Goal: Navigation & Orientation: Find specific page/section

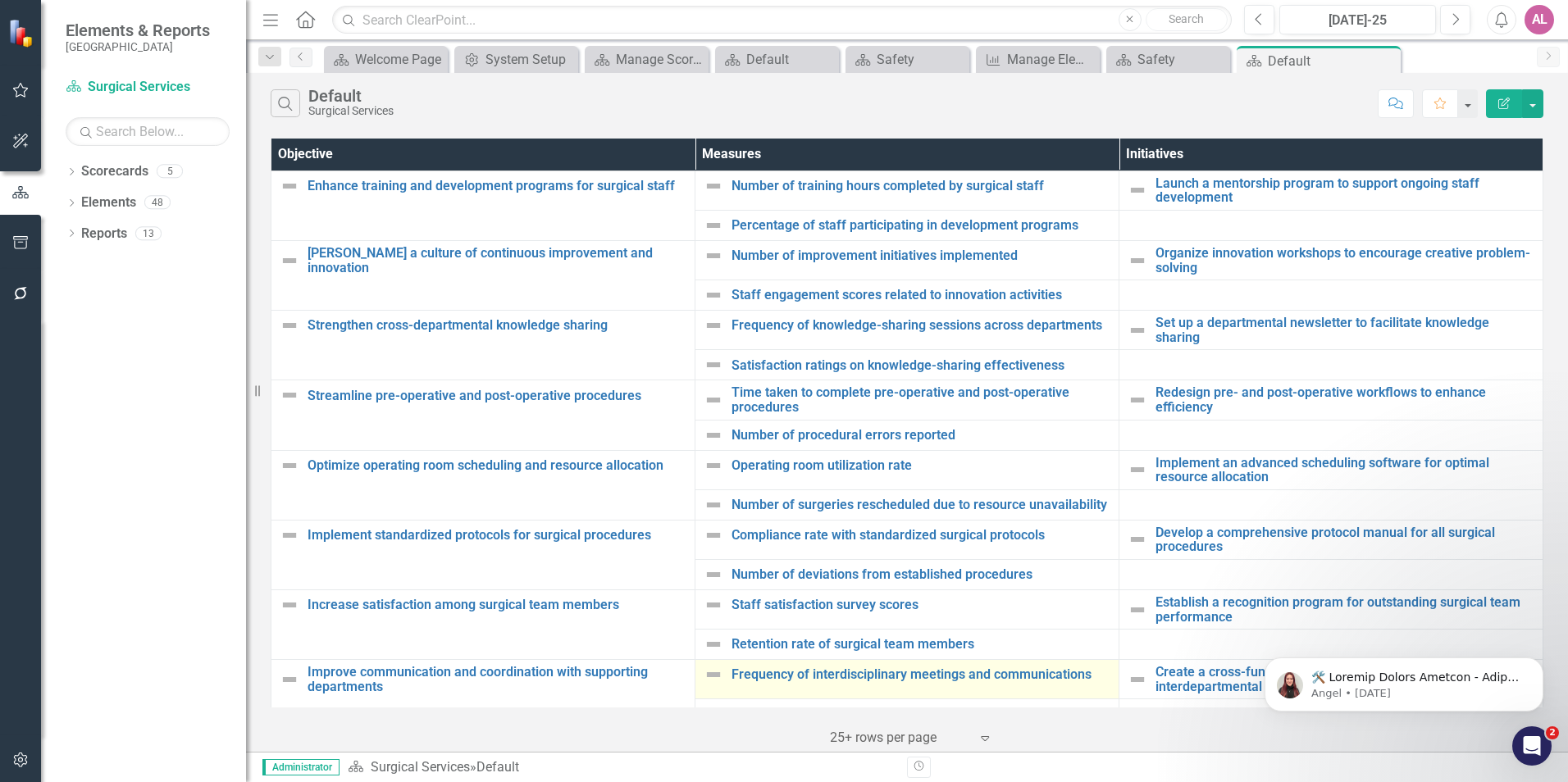
scroll to position [311, 0]
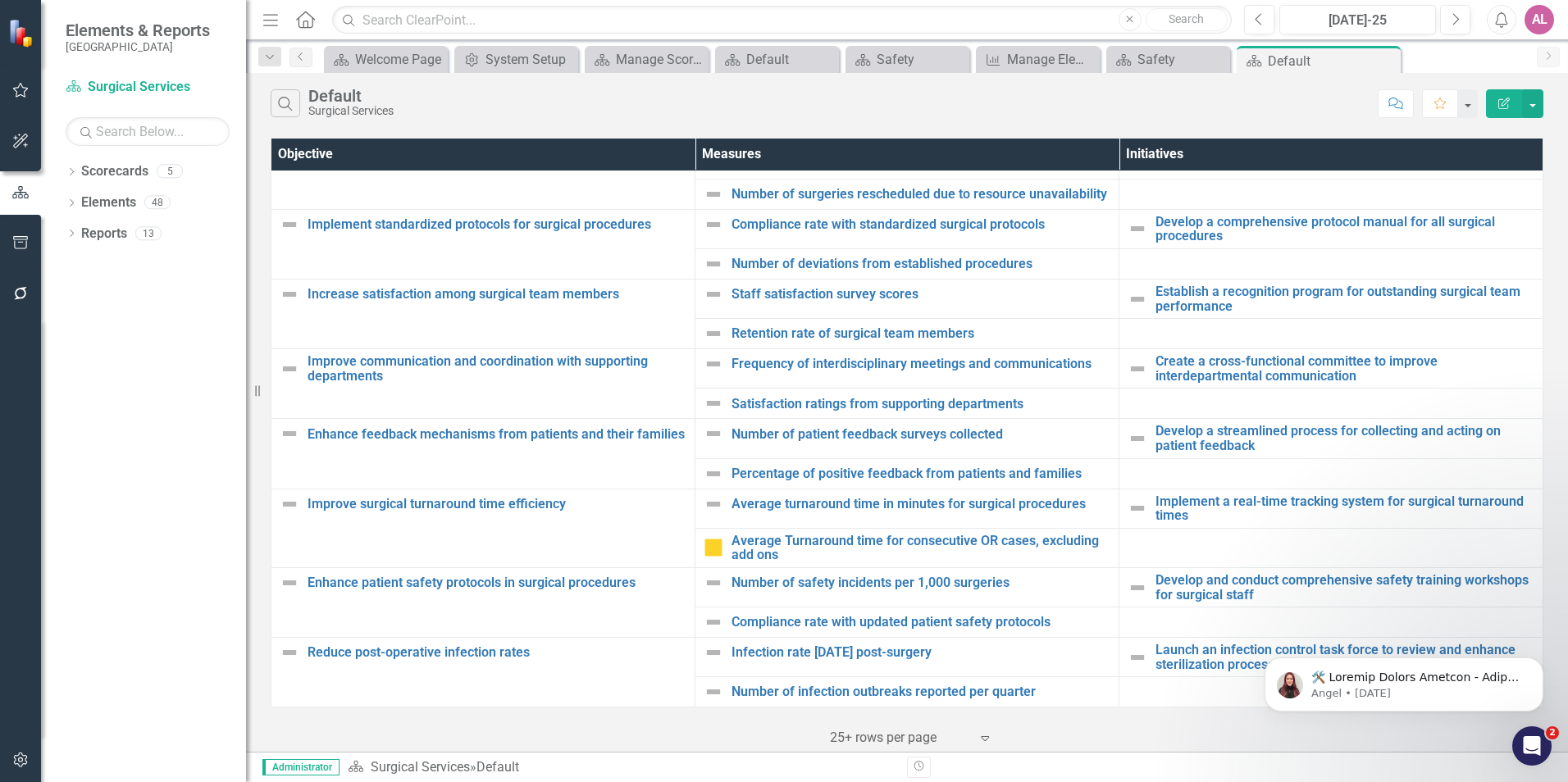
click at [1186, 475] on td at bounding box center [1332, 473] width 424 height 30
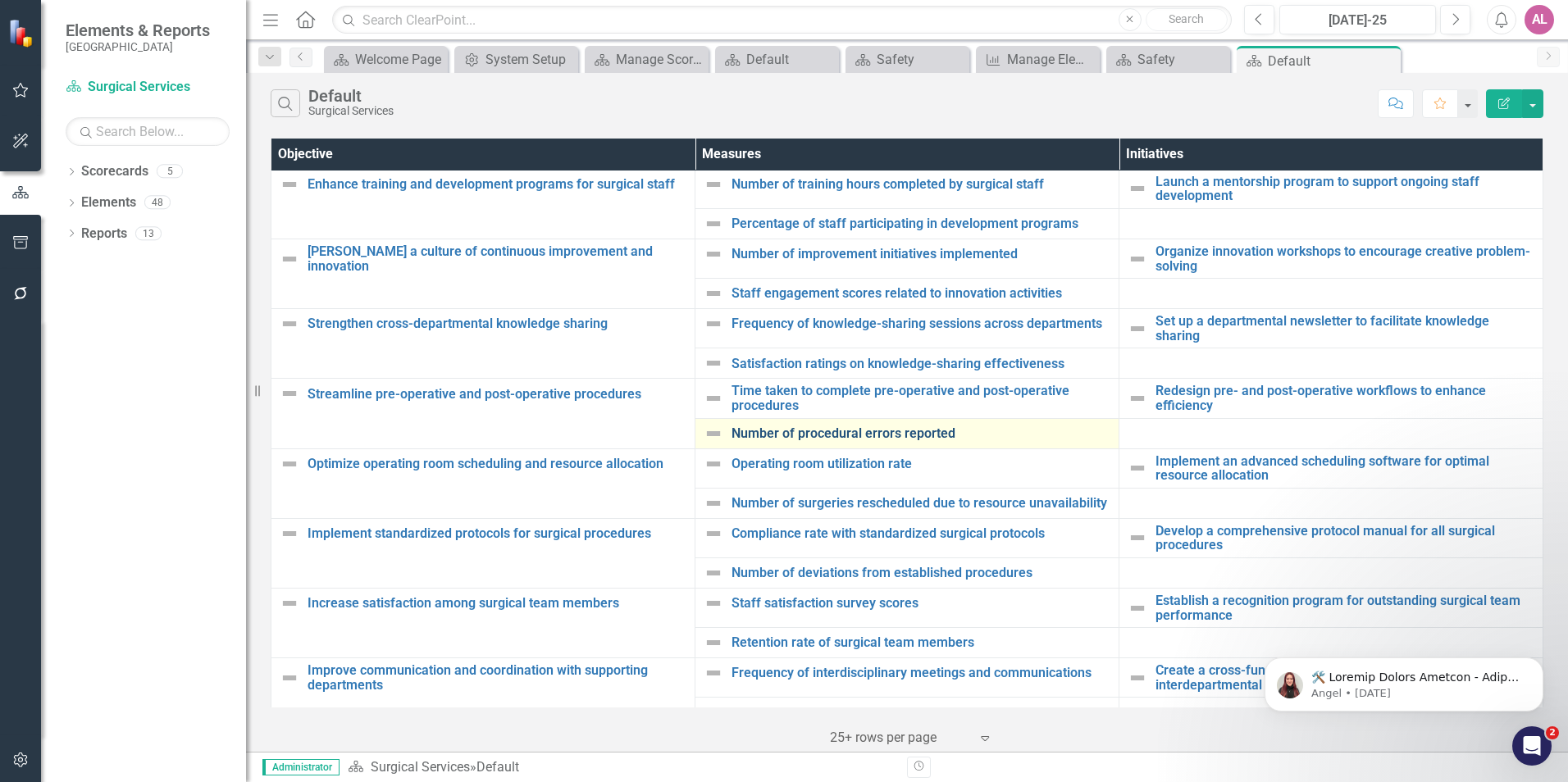
scroll to position [0, 0]
click at [1122, 436] on td at bounding box center [1332, 435] width 424 height 30
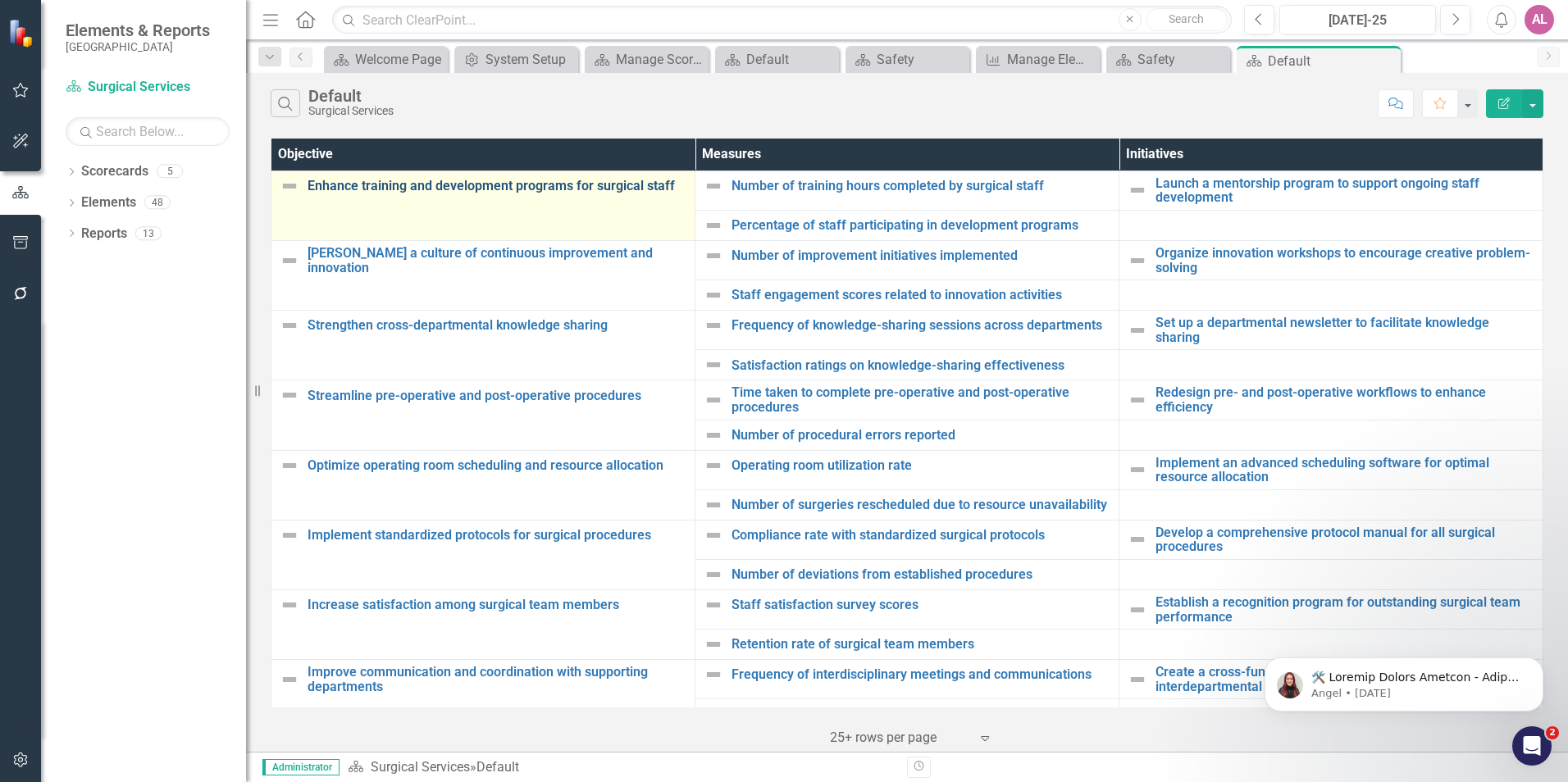
click at [483, 182] on link "Enhance training and development programs for surgical staff" at bounding box center [497, 185] width 379 height 15
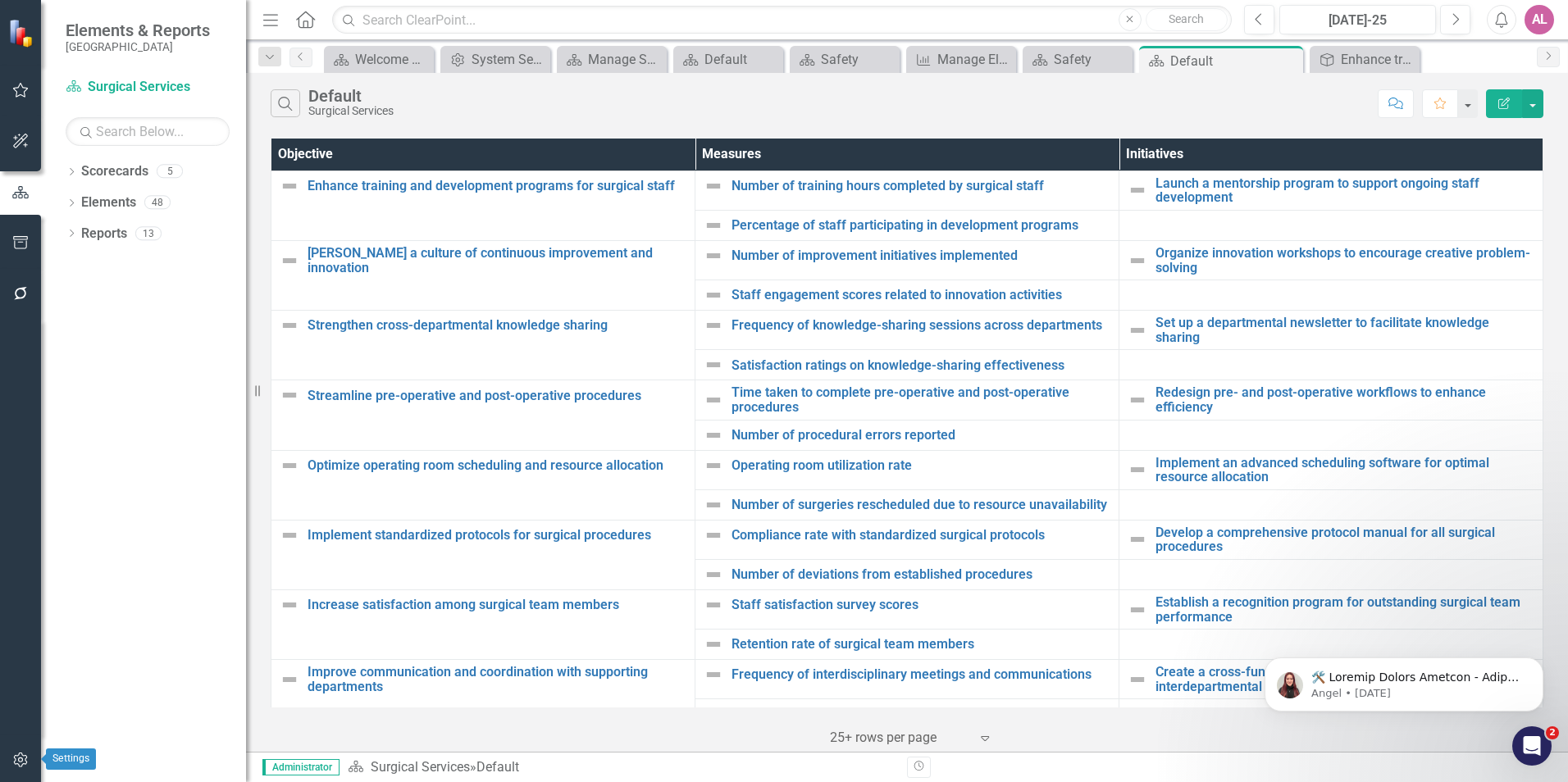
click at [38, 759] on button "button" at bounding box center [22, 760] width 37 height 34
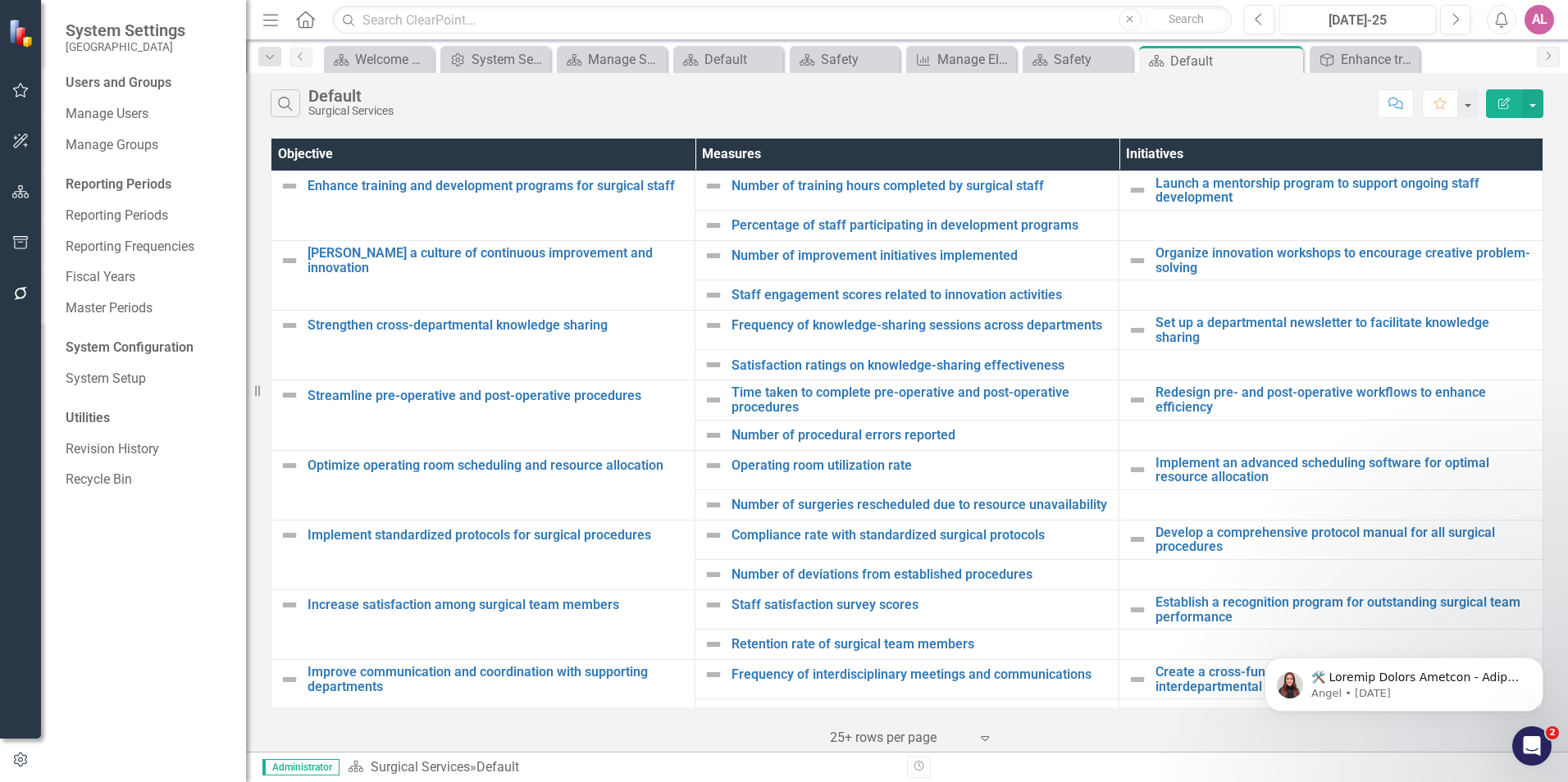
click at [147, 97] on div "Users and Groups Manage Users Manage Groups Reporting Periods Reporting Periods…" at bounding box center [143, 428] width 205 height 708
click at [141, 108] on link "Manage Users" at bounding box center [147, 114] width 164 height 19
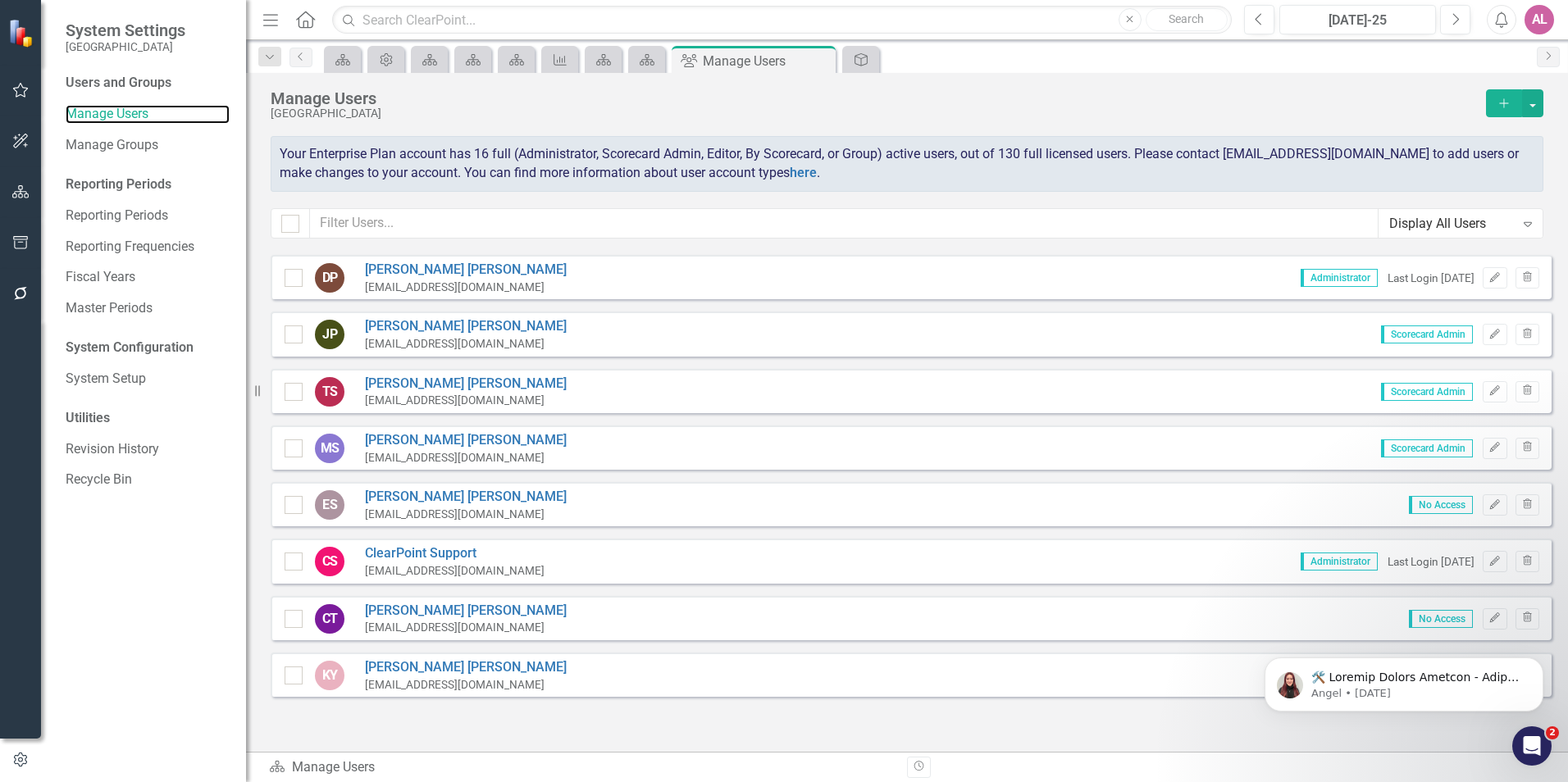
scroll to position [692, 0]
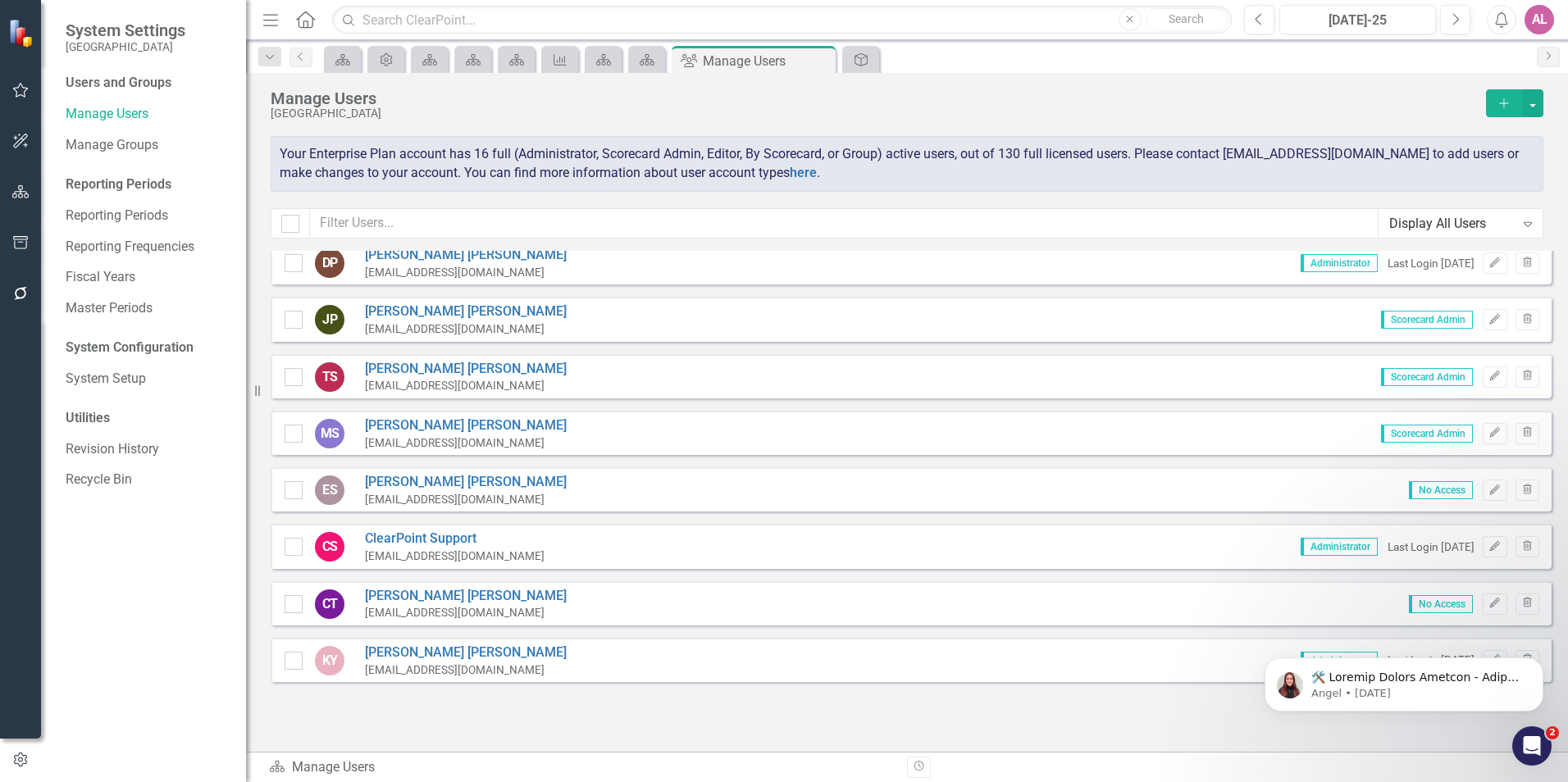
click at [583, 727] on div "HC [PERSON_NAME] [EMAIL_ADDRESS][DOMAIN_NAME] Administrator Last Login [DATE] E…" at bounding box center [911, 146] width 1281 height 1176
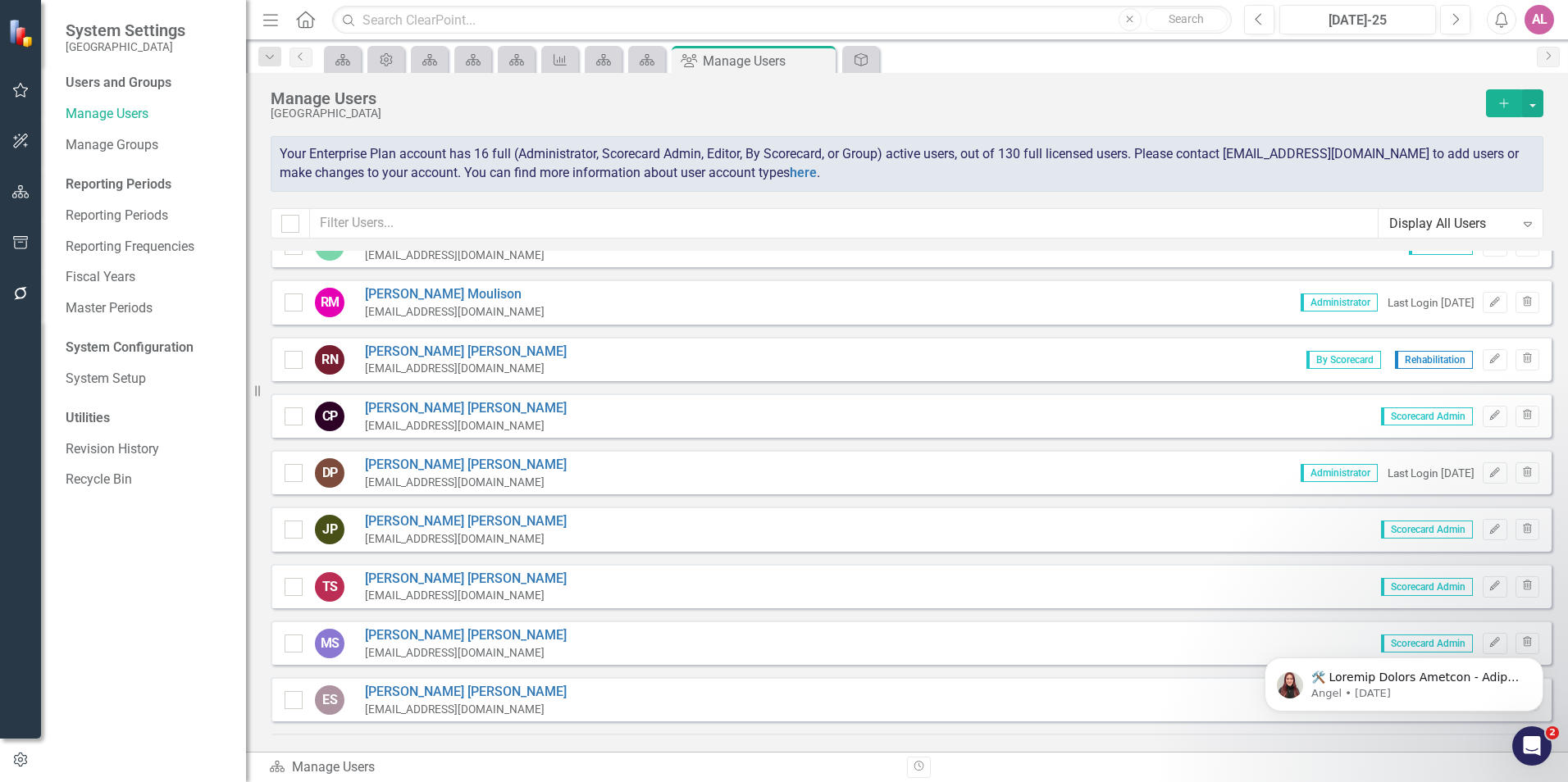
scroll to position [446, 0]
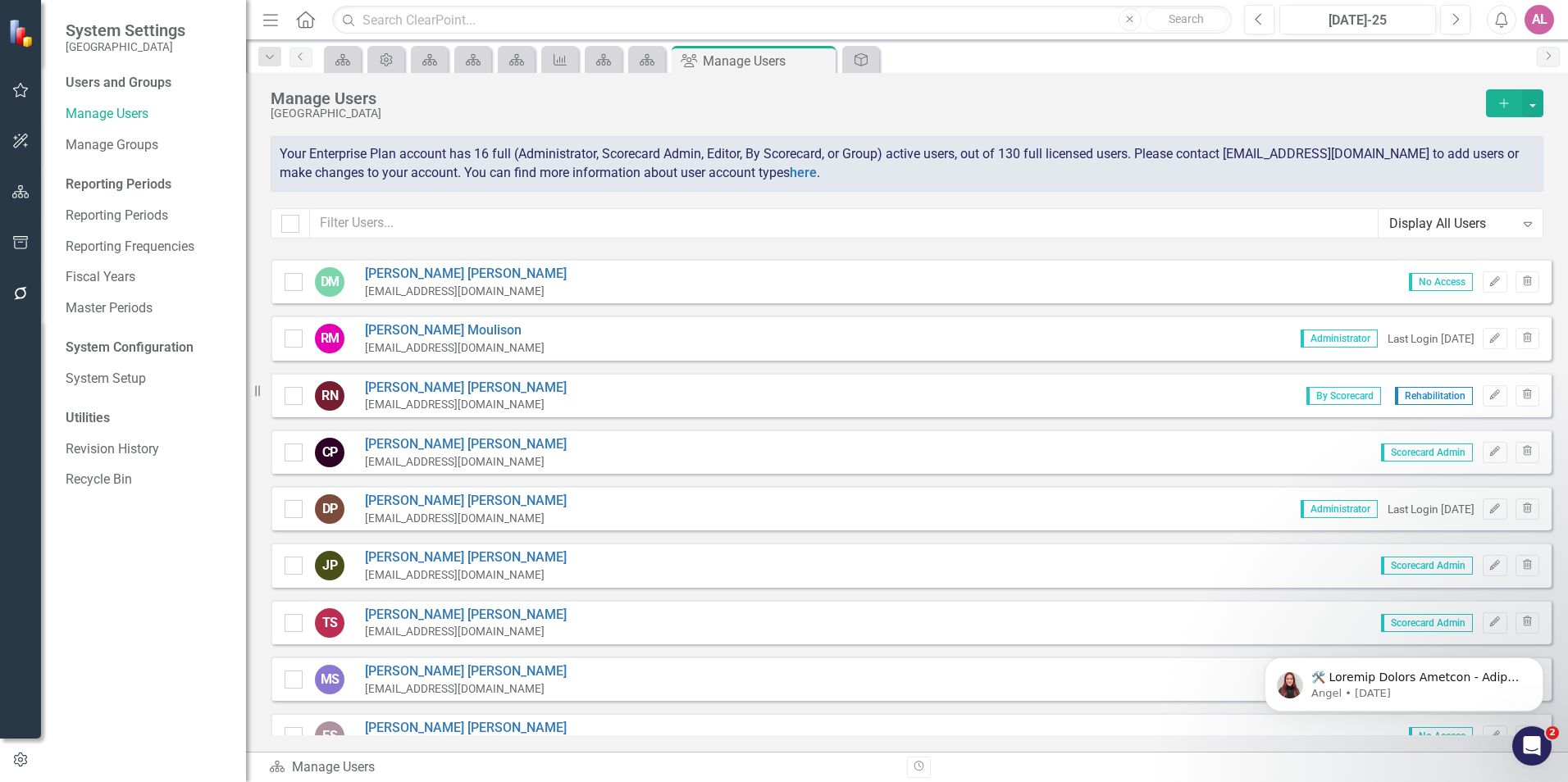
click at [679, 132] on div "Manage Users [GEOGRAPHIC_DATA] Add" at bounding box center [907, 113] width 1273 height 47
click at [823, 62] on icon "Close" at bounding box center [819, 60] width 17 height 13
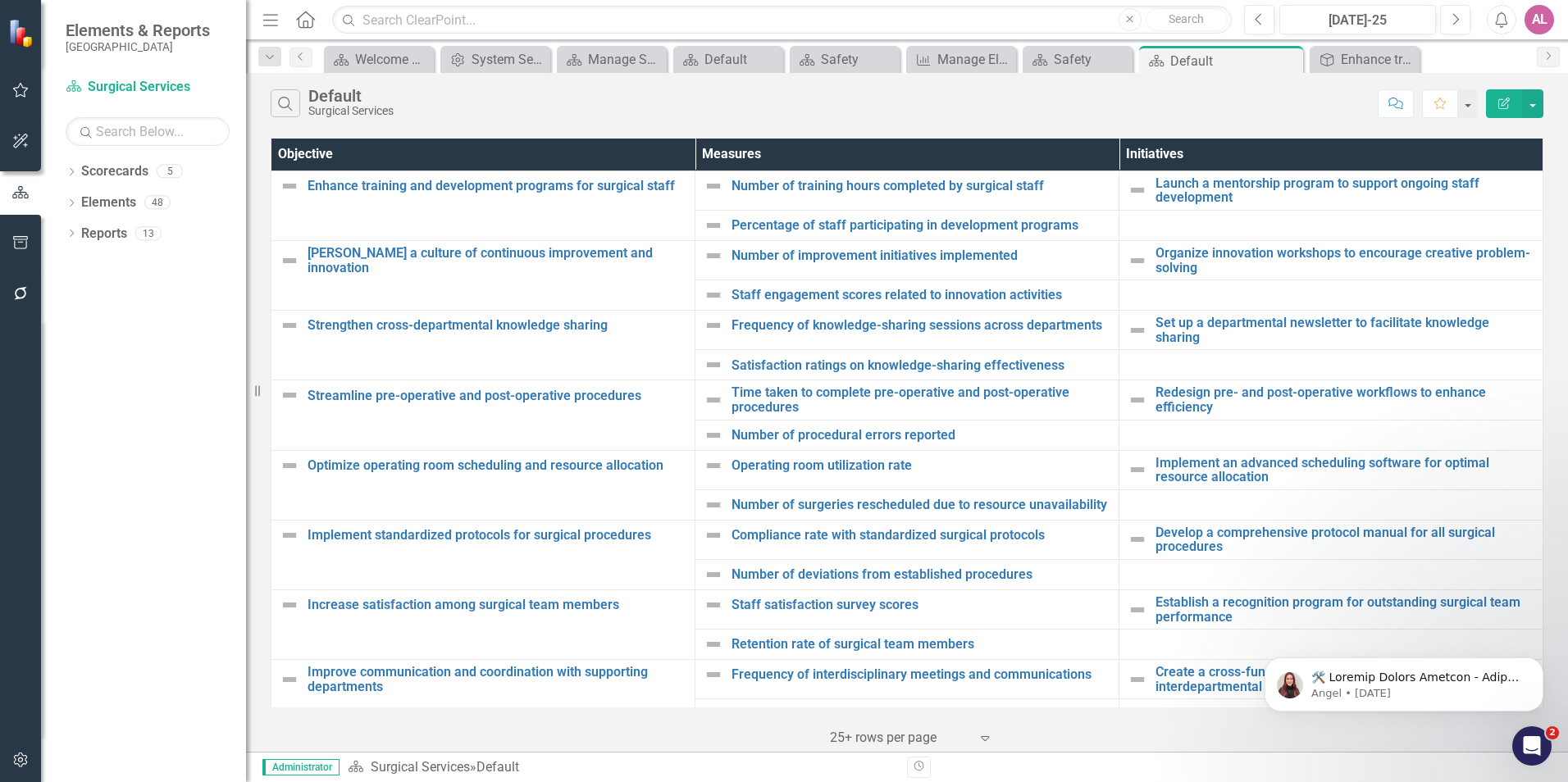
click at [1217, 86] on div "Search Default Surgical Services Comment Favorite Edit Report" at bounding box center [907, 99] width 1322 height 53
click at [1026, 98] on div "Search Default Surgical Services" at bounding box center [820, 103] width 1099 height 27
click at [269, 581] on div "Objective Measures Initiatives Enhance training and development programs for su…" at bounding box center [907, 443] width 1322 height 617
click at [629, 85] on div "Search Default Surgical Services Comment Favorite Edit Report" at bounding box center [907, 99] width 1322 height 53
click at [862, 125] on div "Search Default Surgical Services Comment Favorite Edit Report" at bounding box center [907, 99] width 1322 height 53
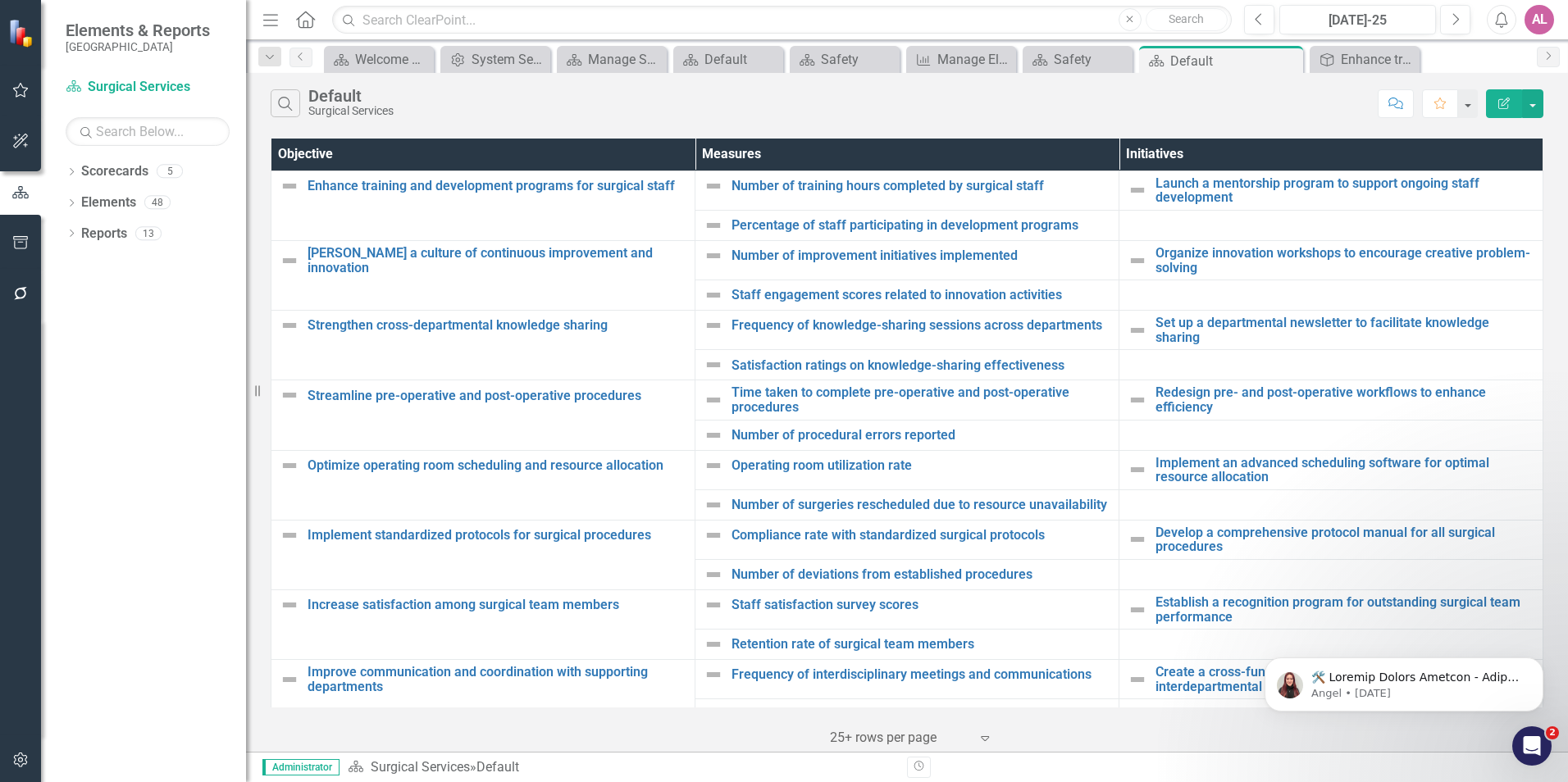
click at [1185, 95] on div "Search Default Surgical Services" at bounding box center [820, 103] width 1099 height 27
click at [1151, 117] on div "Search Default Surgical Services" at bounding box center [820, 103] width 1099 height 27
click at [1131, 750] on div "‹ Previous 1 (current) › Next 25+ rows per page Expand" at bounding box center [907, 731] width 1273 height 40
click at [736, 112] on div "Search Default Surgical Services" at bounding box center [820, 103] width 1099 height 27
click at [1355, 68] on div "Enhance training and development programs for surgical staff" at bounding box center [1367, 59] width 54 height 21
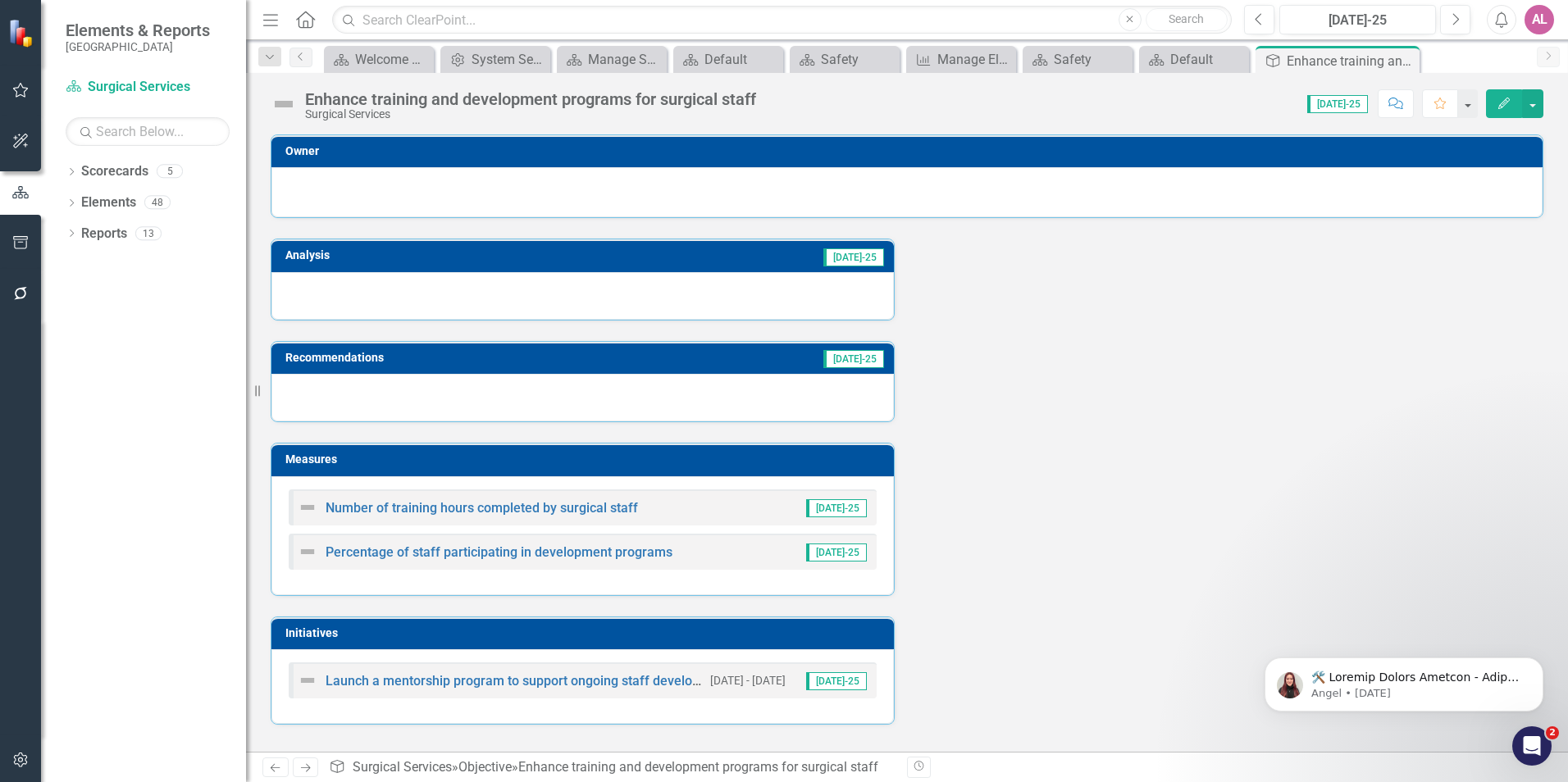
click at [992, 487] on div "Analysis [DATE]-25 Recommendations [DATE]-25 Measures Number of training hours …" at bounding box center [907, 471] width 1297 height 506
click at [945, 318] on div "Analysis [DATE]-25 Recommendations [DATE]-25 Measures Number of training hours …" at bounding box center [907, 471] width 1297 height 506
click at [1390, 297] on div "Analysis [DATE]-25 Recommendations [DATE]-25 Measures Number of training hours …" at bounding box center [907, 471] width 1297 height 506
click at [1166, 273] on div "Analysis [DATE]-25 Recommendations [DATE]-25 Measures Number of training hours …" at bounding box center [907, 471] width 1297 height 506
click at [134, 221] on div "Reports 13" at bounding box center [164, 236] width 165 height 31
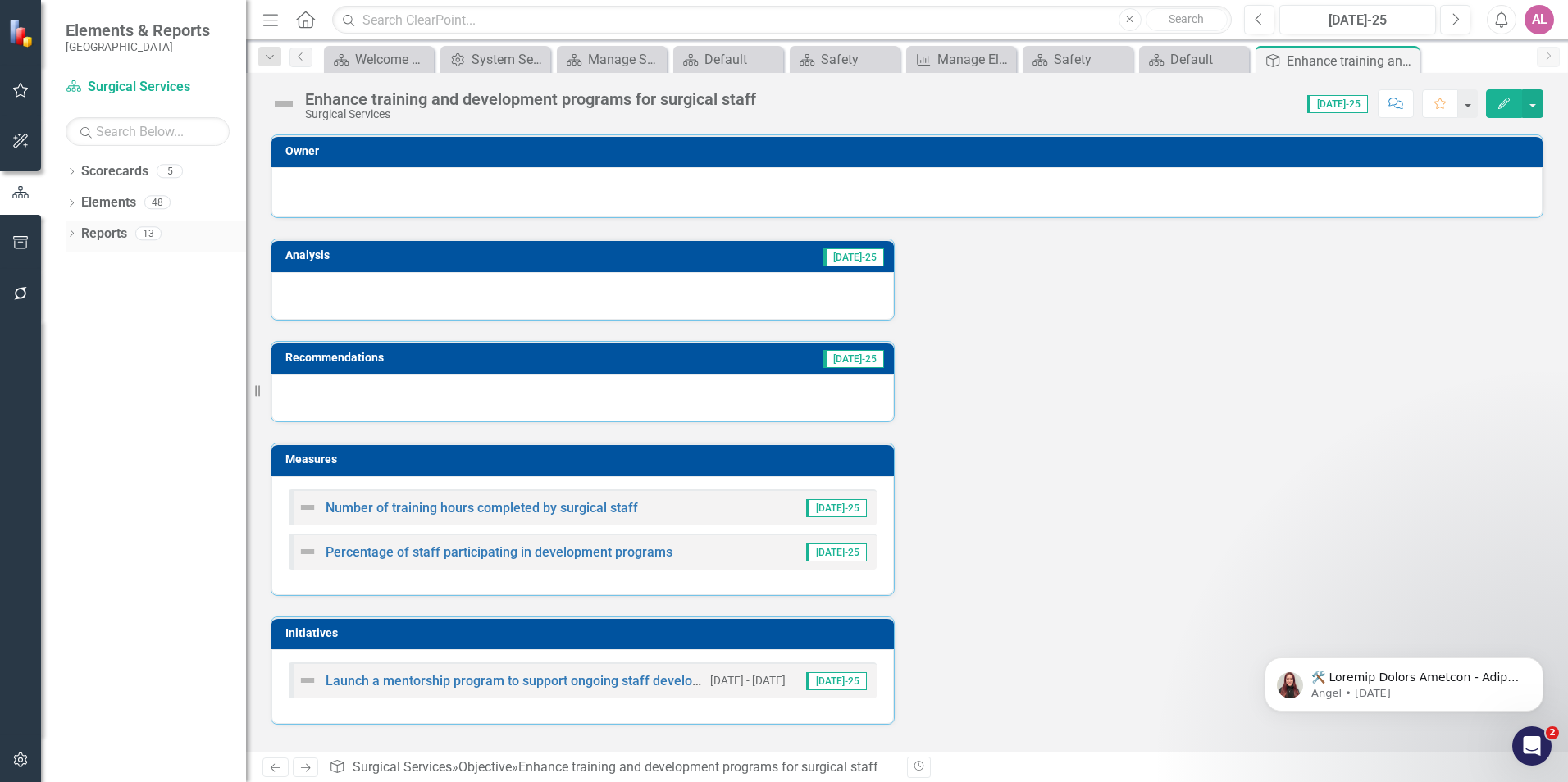
click at [78, 237] on div "Dropdown Reports 13" at bounding box center [156, 236] width 181 height 31
click at [75, 233] on icon "Dropdown" at bounding box center [72, 235] width 12 height 9
click at [926, 463] on div "Analysis [DATE]-25 Recommendations [DATE]-25 Measures Number of training hours …" at bounding box center [907, 471] width 1297 height 506
drag, startPoint x: 937, startPoint y: 470, endPoint x: 936, endPoint y: 484, distance: 14.0
click at [937, 475] on div "Analysis [DATE]-25 Recommendations [DATE]-25 Measures Number of training hours …" at bounding box center [907, 471] width 1297 height 506
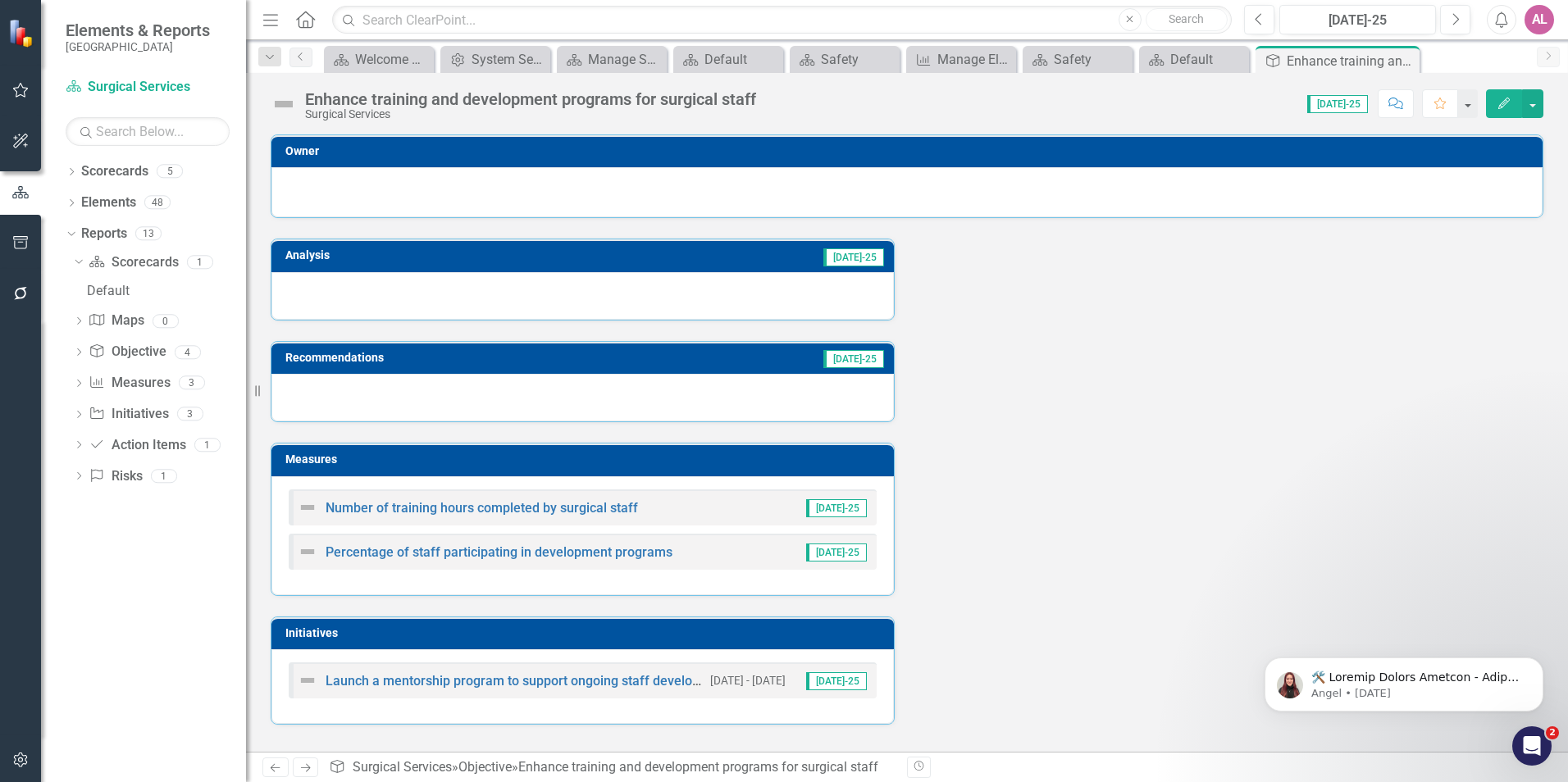
click at [966, 454] on div "Analysis [DATE]-25 Recommendations [DATE]-25 Measures Number of training hours …" at bounding box center [907, 471] width 1297 height 506
click at [980, 420] on div "Analysis [DATE]-25 Recommendations [DATE]-25 Measures Number of training hours …" at bounding box center [907, 471] width 1297 height 506
click at [1029, 382] on div "Analysis [DATE]-25 Recommendations [DATE]-25 Measures Number of training hours …" at bounding box center [907, 471] width 1297 height 506
click at [1034, 484] on div "Analysis [DATE]-25 Recommendations [DATE]-25 Measures Number of training hours …" at bounding box center [907, 471] width 1297 height 506
click at [1142, 450] on div "Analysis [DATE]-25 Recommendations [DATE]-25 Measures Number of training hours …" at bounding box center [907, 471] width 1297 height 506
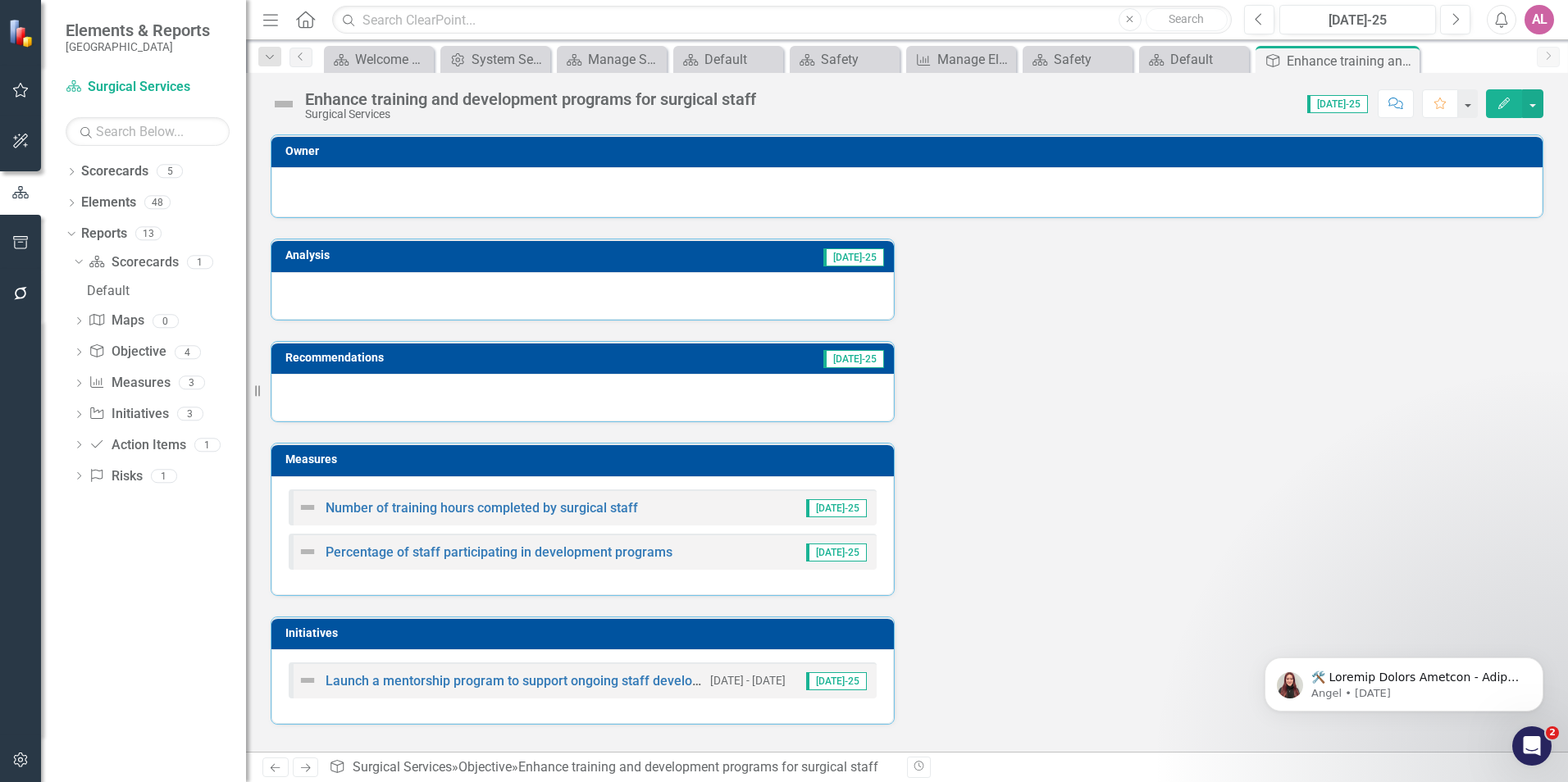
click at [1123, 477] on div "Analysis [DATE]-25 Recommendations [DATE]-25 Measures Number of training hours …" at bounding box center [907, 471] width 1297 height 506
click at [1087, 490] on div "Analysis [DATE]-25 Recommendations [DATE]-25 Measures Number of training hours …" at bounding box center [907, 471] width 1297 height 506
click at [1080, 559] on div "Analysis [DATE]-25 Recommendations [DATE]-25 Measures Number of training hours …" at bounding box center [907, 471] width 1297 height 506
click at [1255, 512] on div "Analysis [DATE]-25 Recommendations [DATE]-25 Measures Number of training hours …" at bounding box center [907, 471] width 1297 height 506
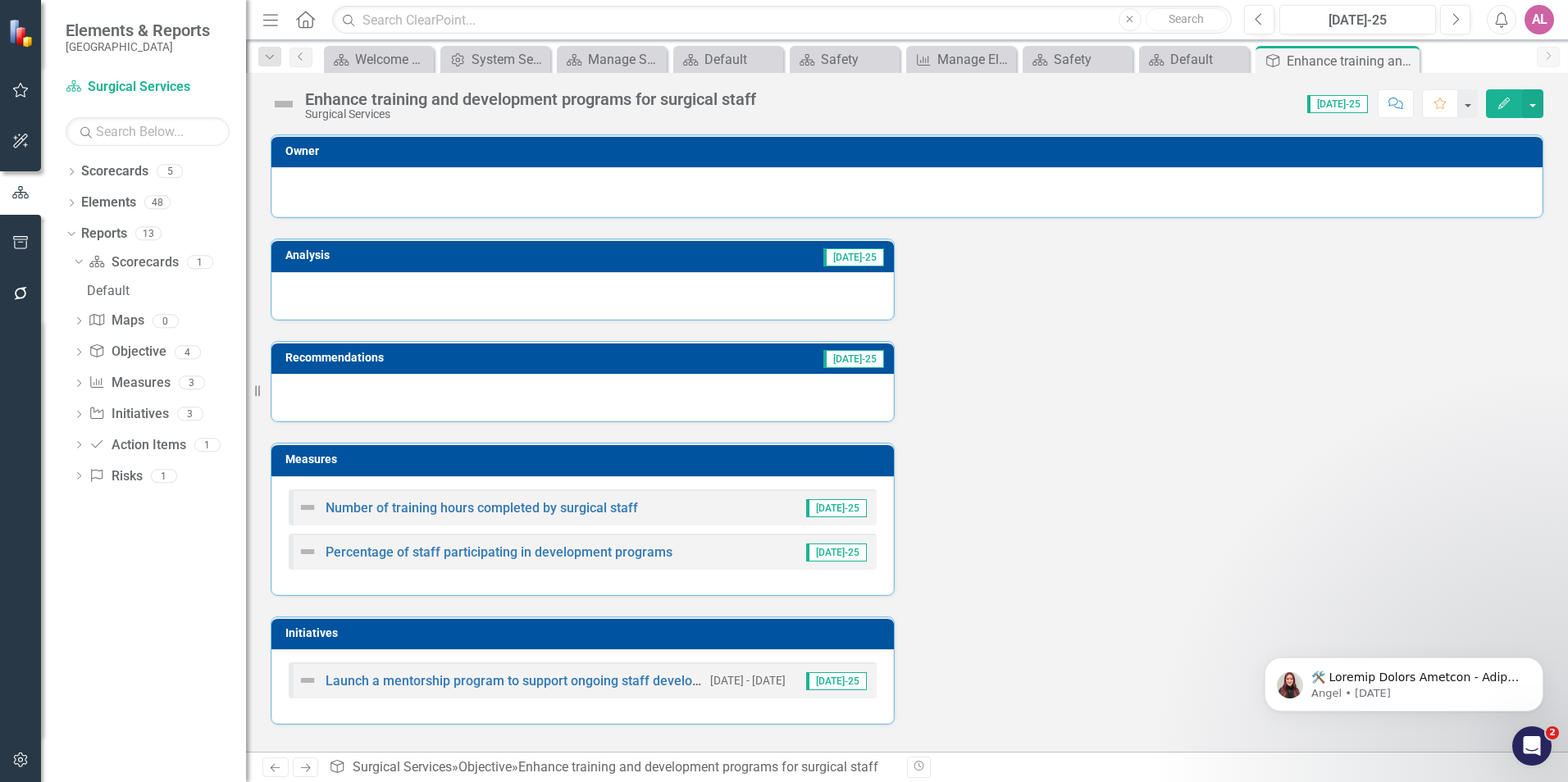
click at [1230, 517] on div "Analysis [DATE]-25 Recommendations [DATE]-25 Measures Number of training hours …" at bounding box center [907, 471] width 1297 height 506
click at [142, 261] on link "Scorecard Scorecards" at bounding box center [132, 262] width 89 height 19
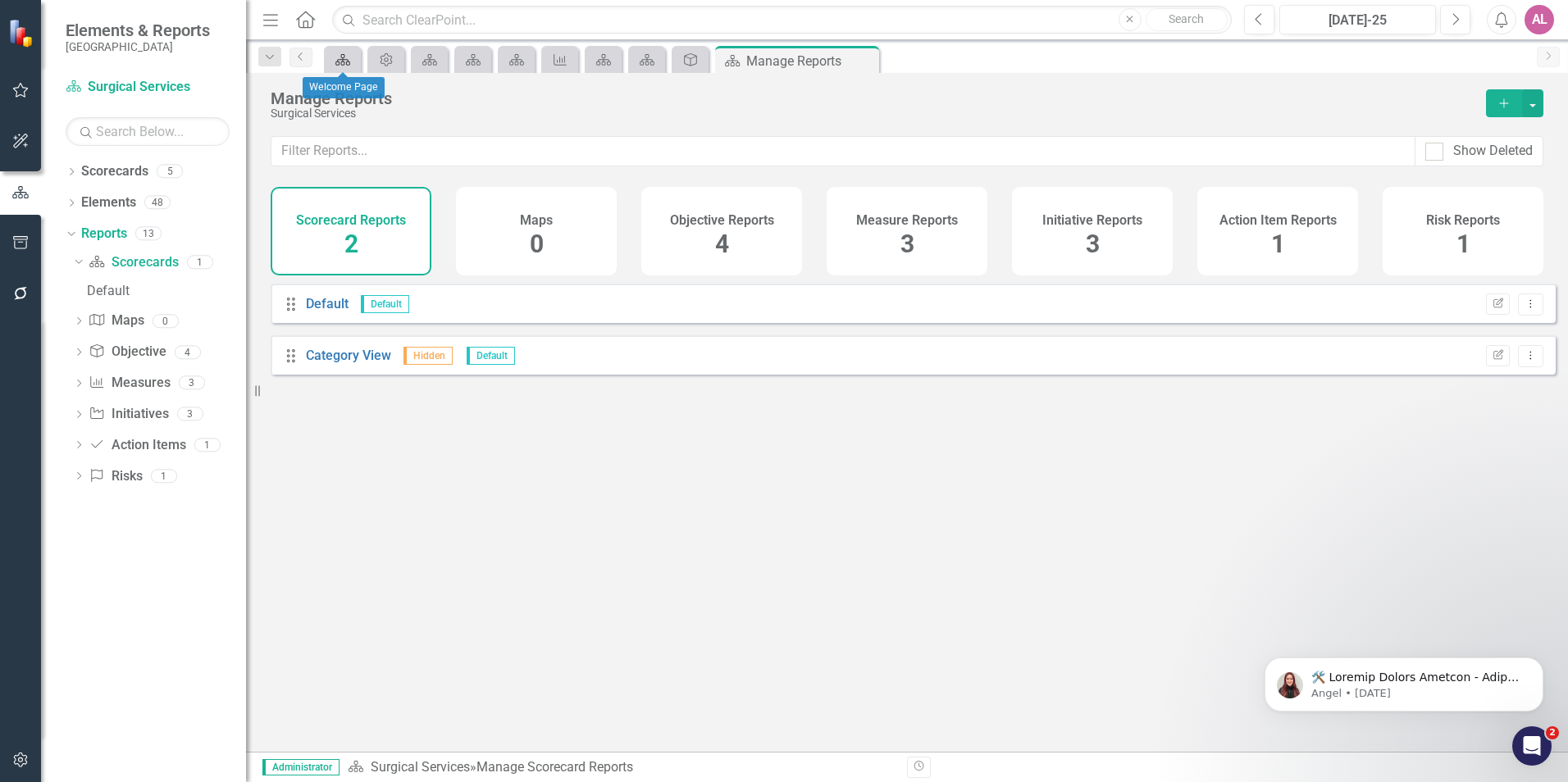
click at [356, 59] on link "Scorecard" at bounding box center [341, 59] width 28 height 21
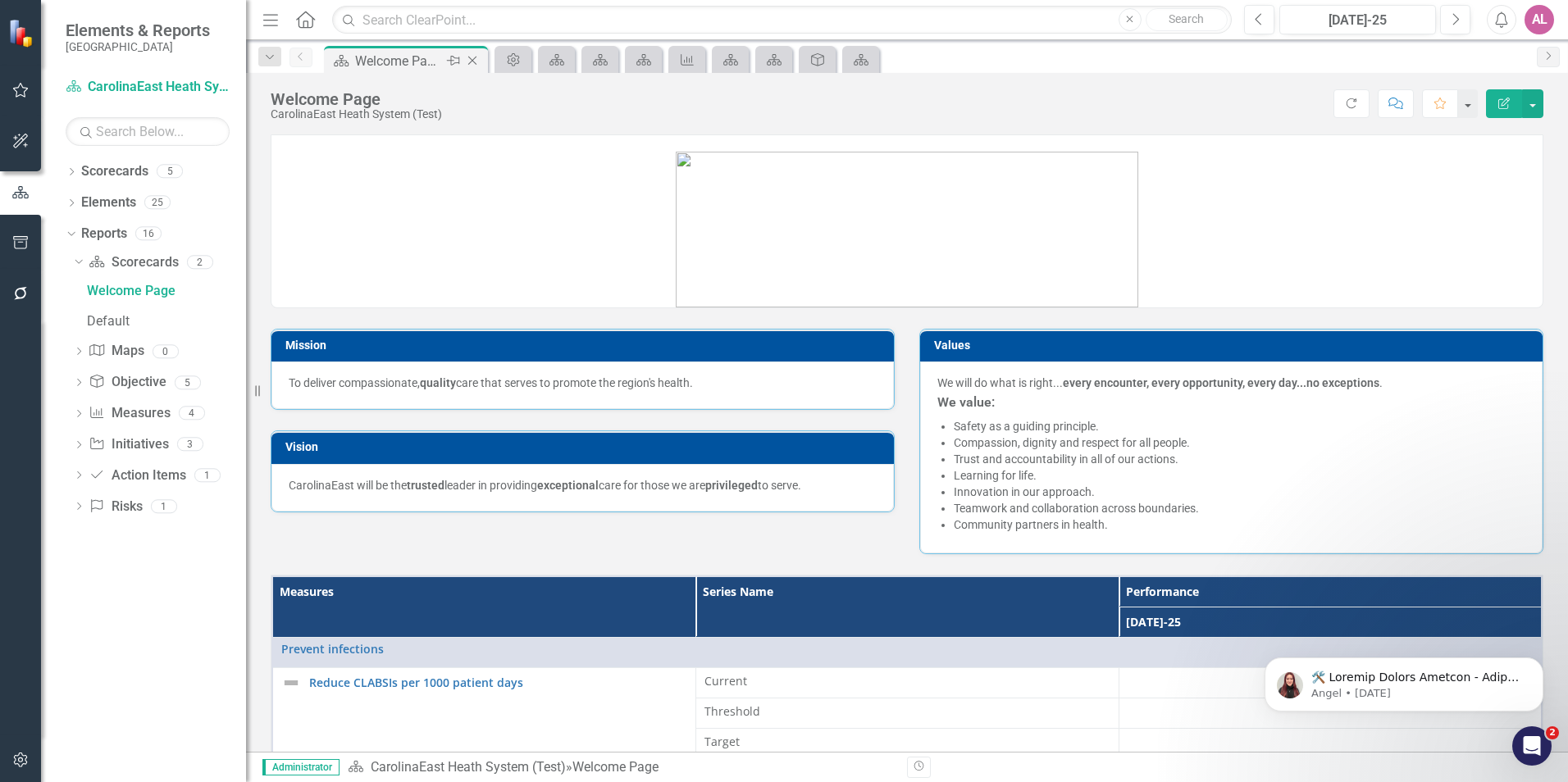
click at [471, 64] on icon "Close" at bounding box center [472, 60] width 17 height 13
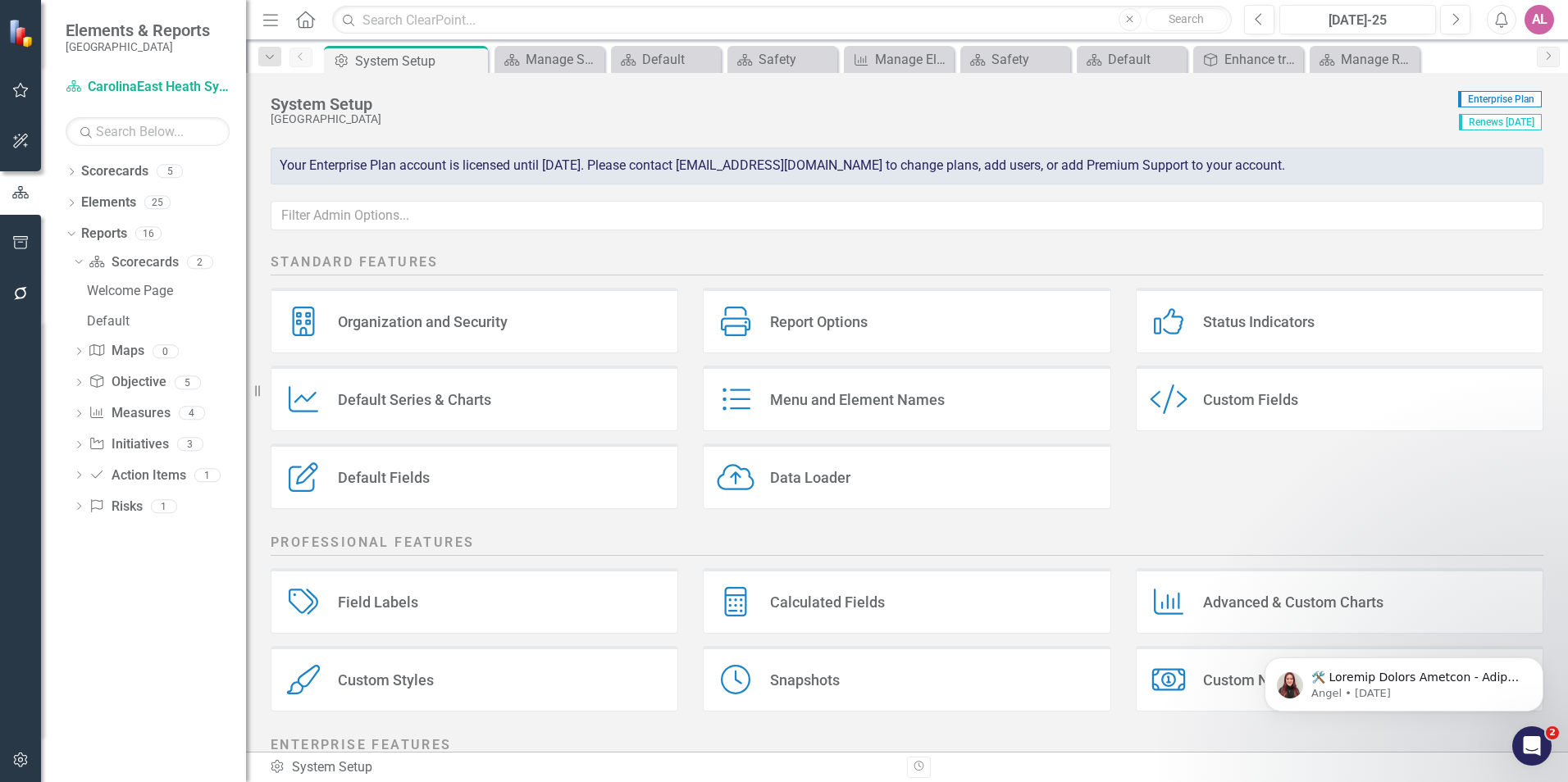
click at [0, 0] on icon "Close" at bounding box center [0, 0] width 0 height 0
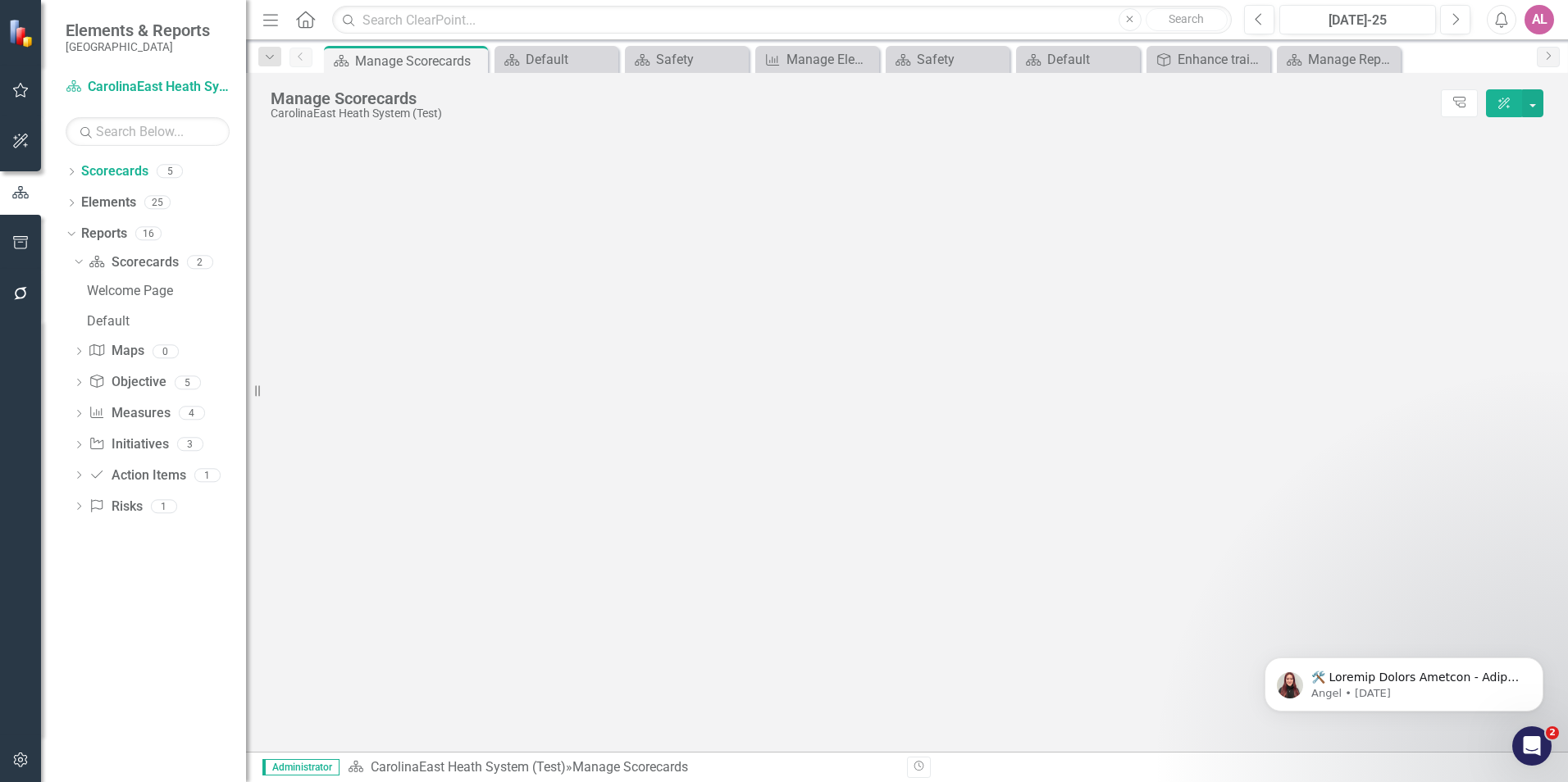
click at [0, 0] on icon "Close" at bounding box center [0, 0] width 0 height 0
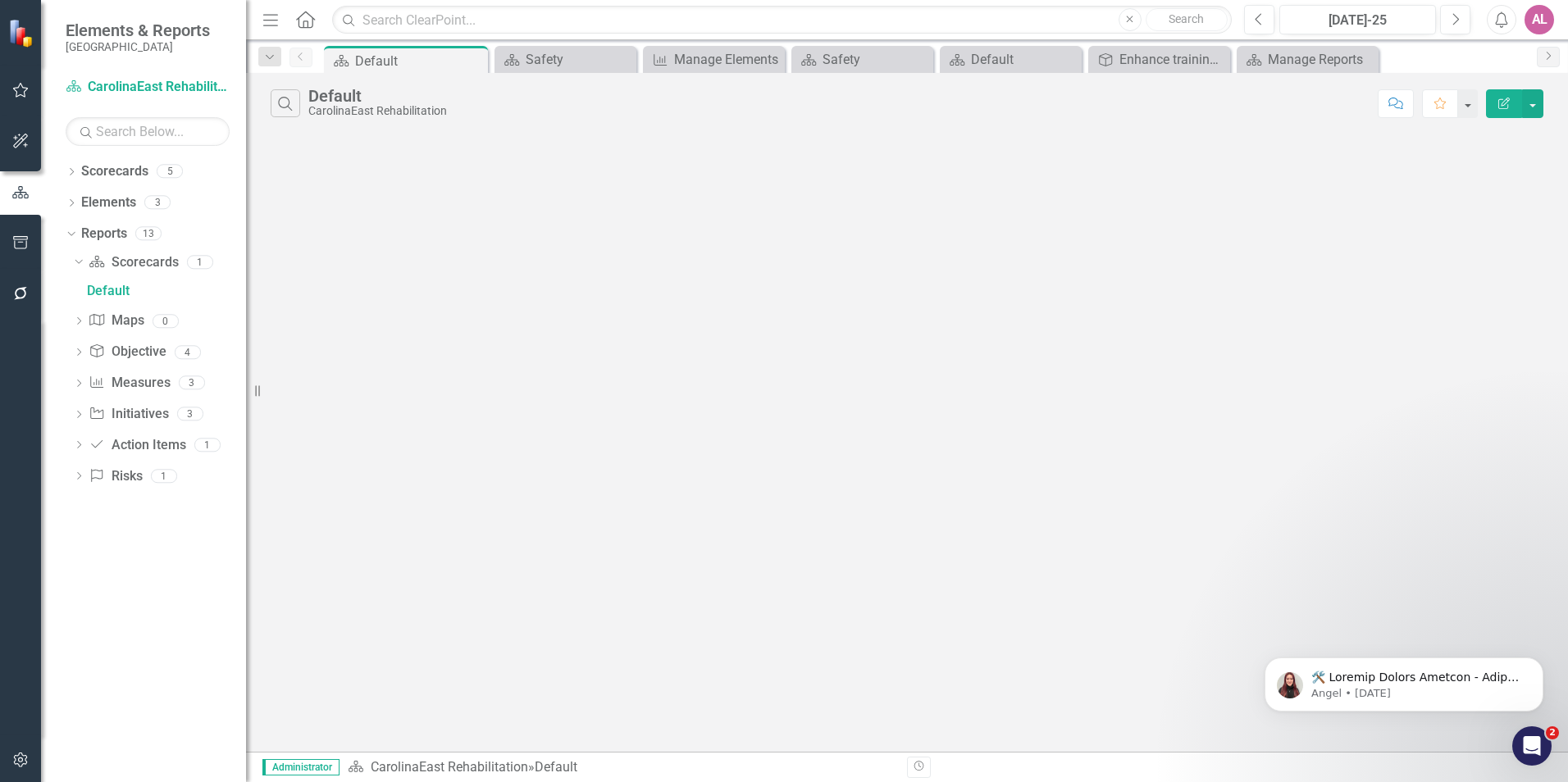
click at [0, 0] on icon "Close" at bounding box center [0, 0] width 0 height 0
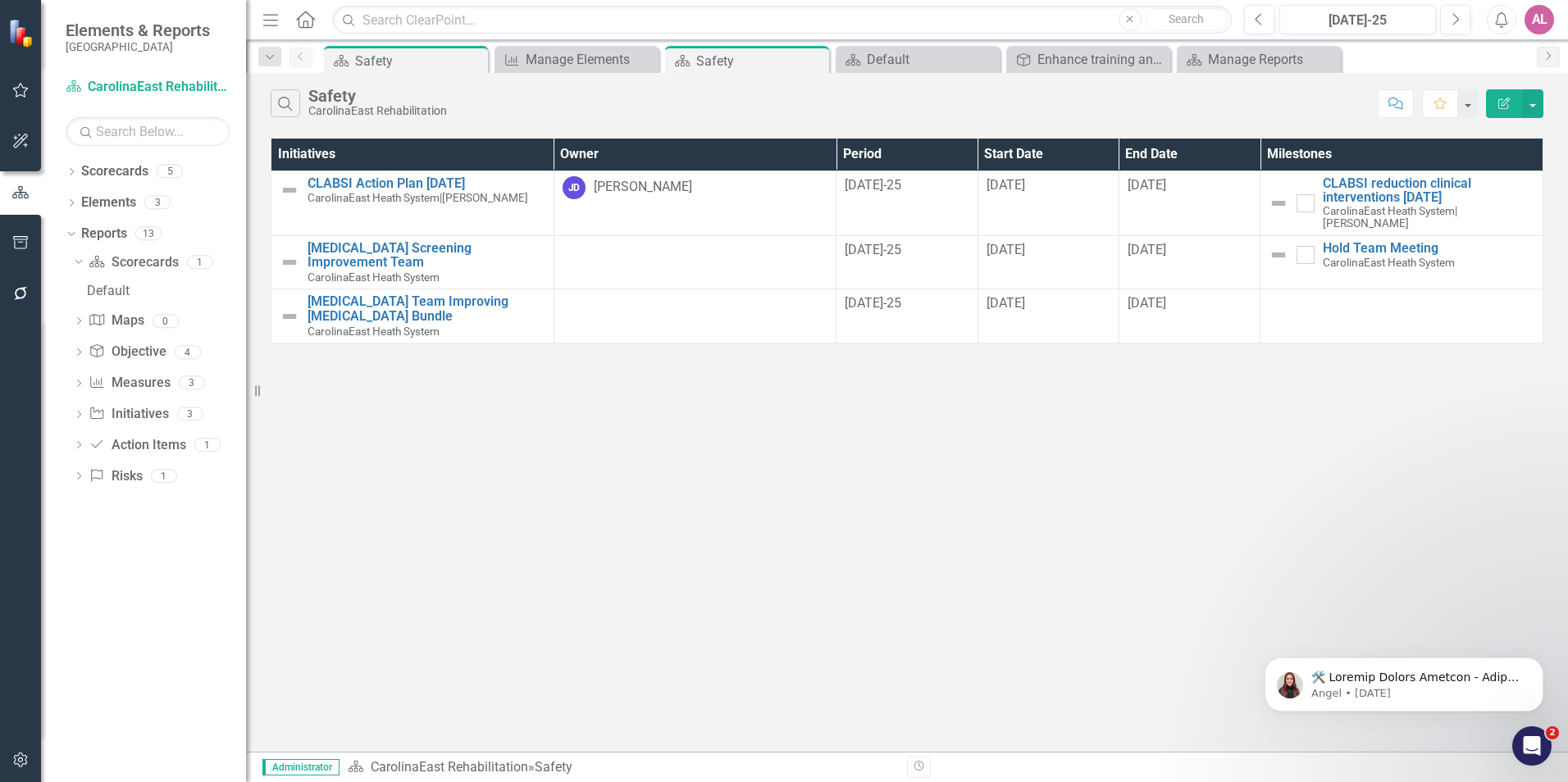
click at [0, 0] on icon "Close" at bounding box center [0, 0] width 0 height 0
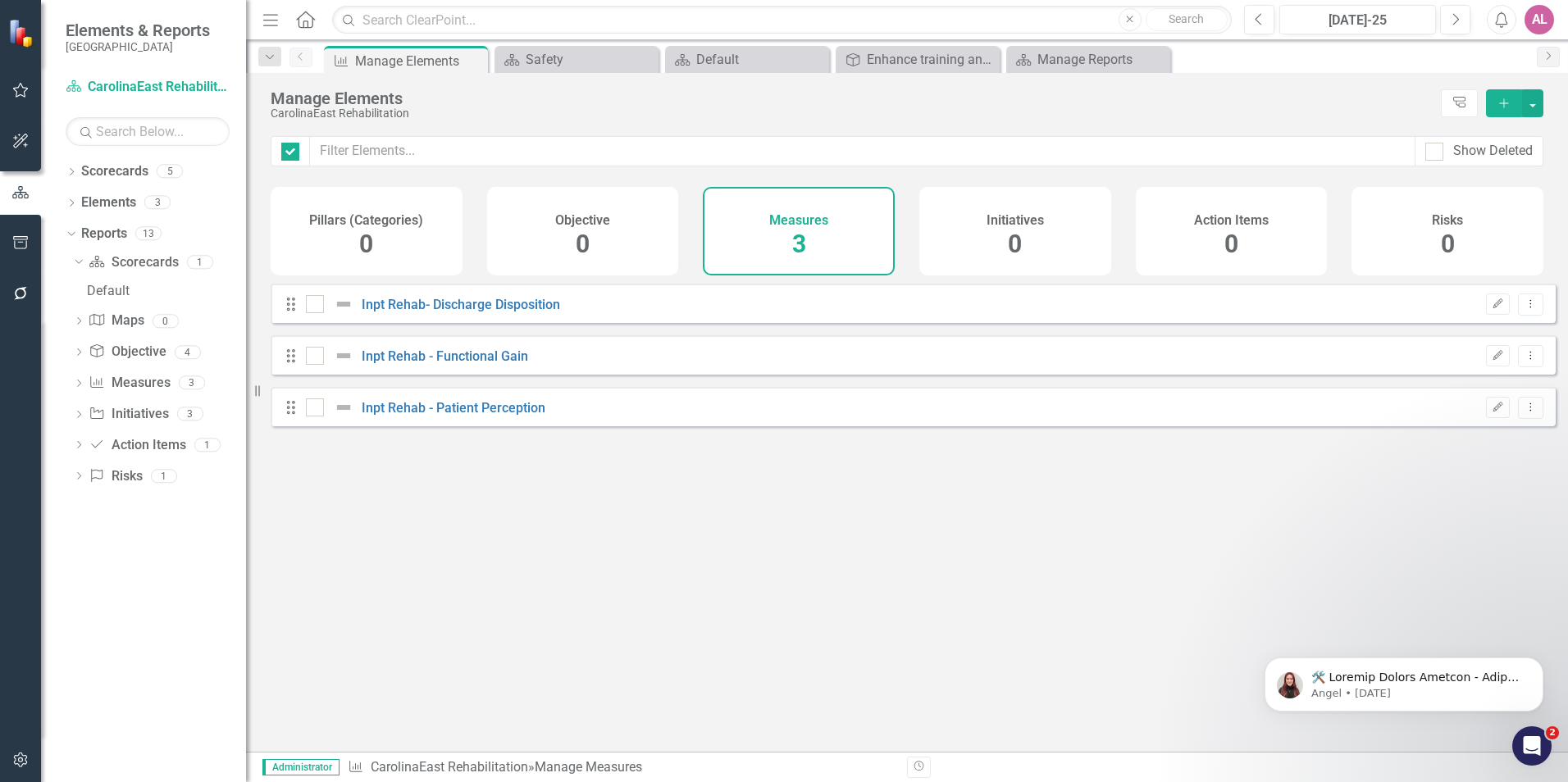
checkbox input "false"
click at [585, 392] on div "Drag Inpt Rehab- Discharge Disposition [DATE]-25 RN Edit Dropdown Menu Drag Inp…" at bounding box center [914, 354] width 1285 height 142
click at [1180, 451] on div "Looks like you don't have any Measures set up yet. Why don't you add a Measure …" at bounding box center [914, 496] width 1285 height 427
click at [1119, 514] on div "Looks like you don't have any Measures set up yet. Why don't you add a Measure …" at bounding box center [914, 496] width 1285 height 427
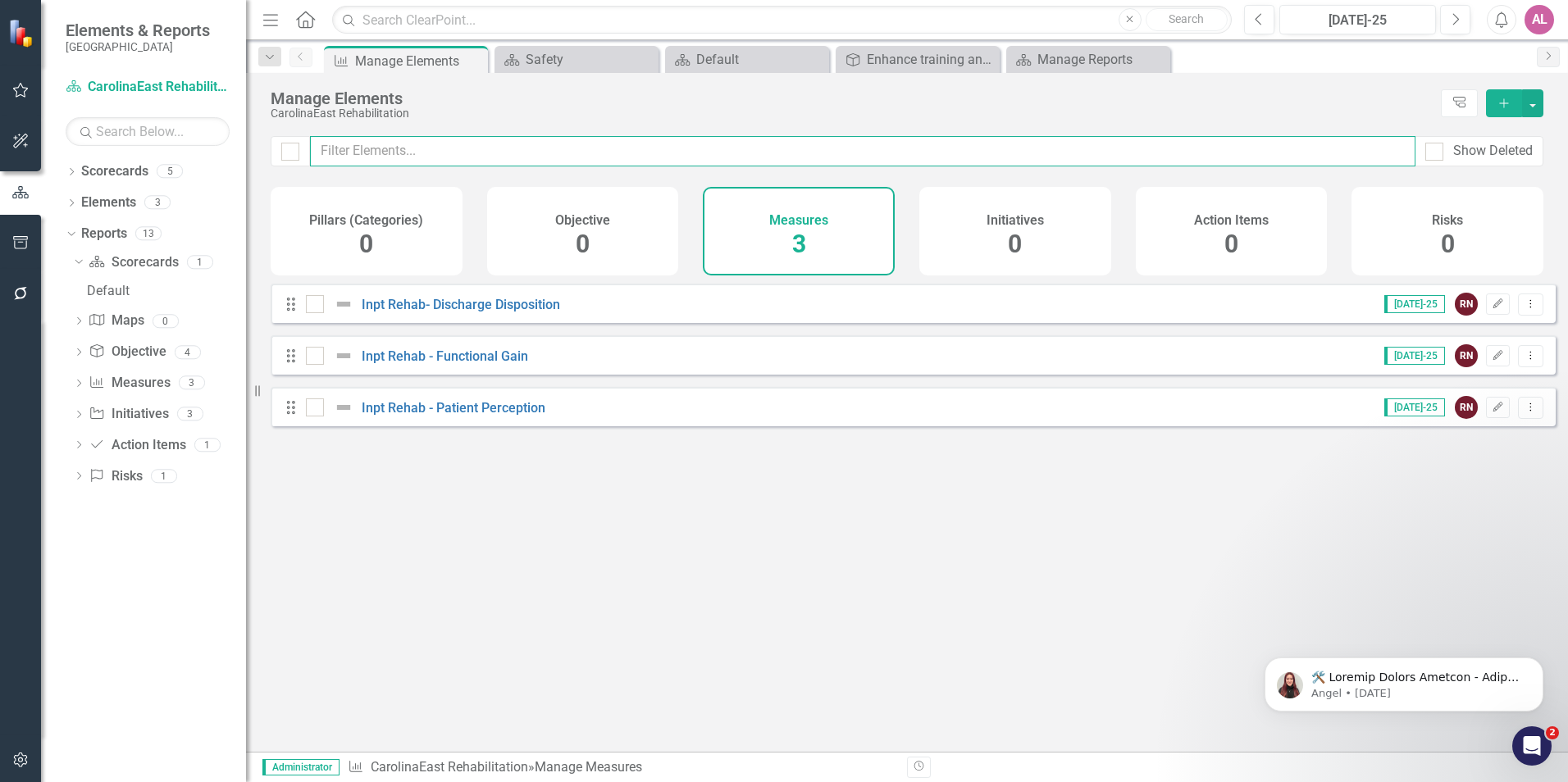
click at [750, 159] on input "text" at bounding box center [862, 151] width 1106 height 30
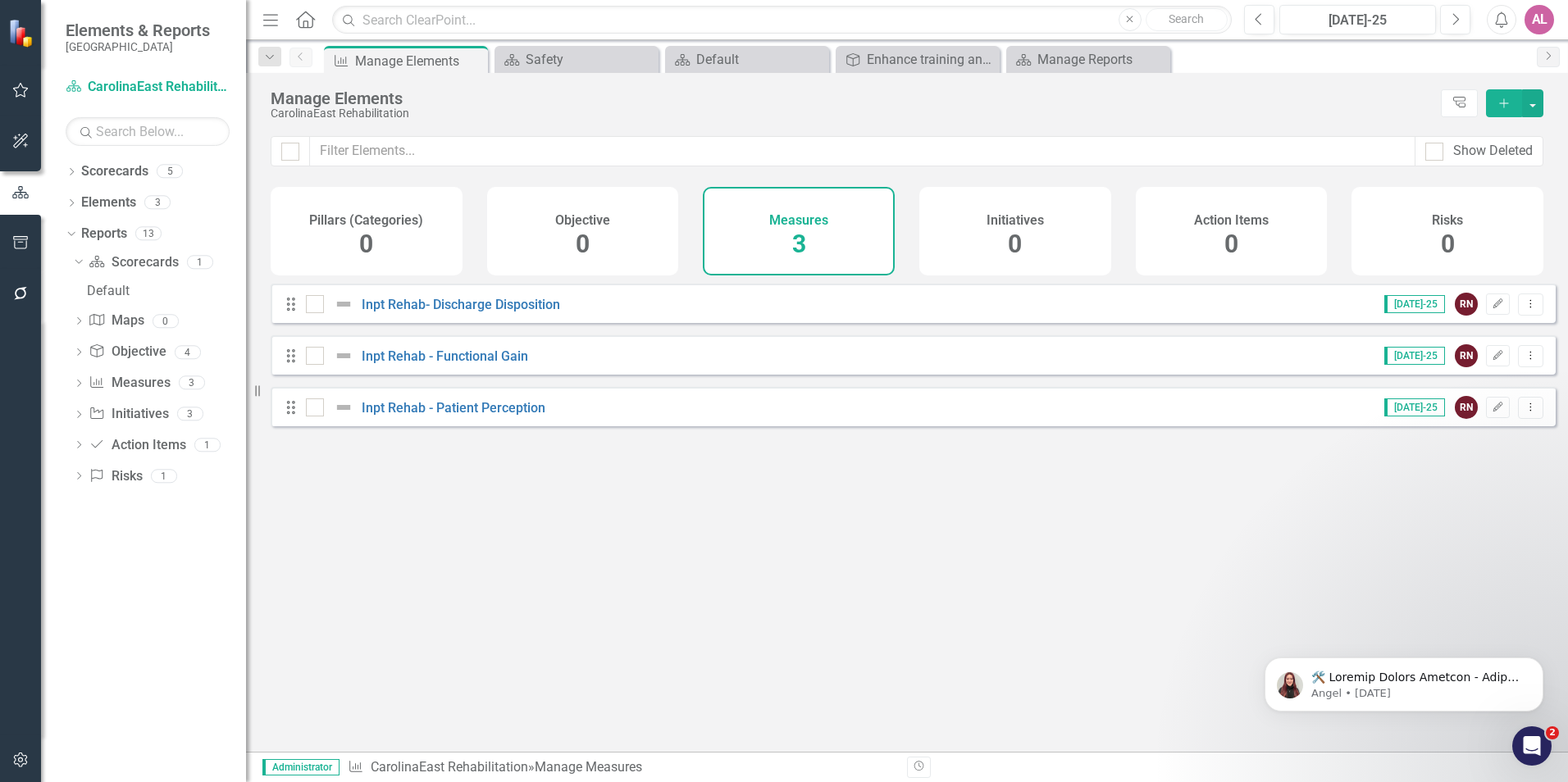
click at [879, 534] on div "Looks like you don't have any Measures set up yet. Why don't you add a Measure …" at bounding box center [914, 496] width 1285 height 427
click at [781, 486] on div "Looks like you don't have any Measures set up yet. Why don't you add a Measure …" at bounding box center [914, 496] width 1285 height 427
click at [780, 486] on div "Looks like you don't have any Measures set up yet. Why don't you add a Measure …" at bounding box center [914, 496] width 1285 height 427
click at [989, 580] on div "Looks like you don't have any Measures set up yet. Why don't you add a Measure …" at bounding box center [914, 496] width 1285 height 427
click at [919, 597] on div "Looks like you don't have any Measures set up yet. Why don't you add a Measure …" at bounding box center [914, 496] width 1285 height 427
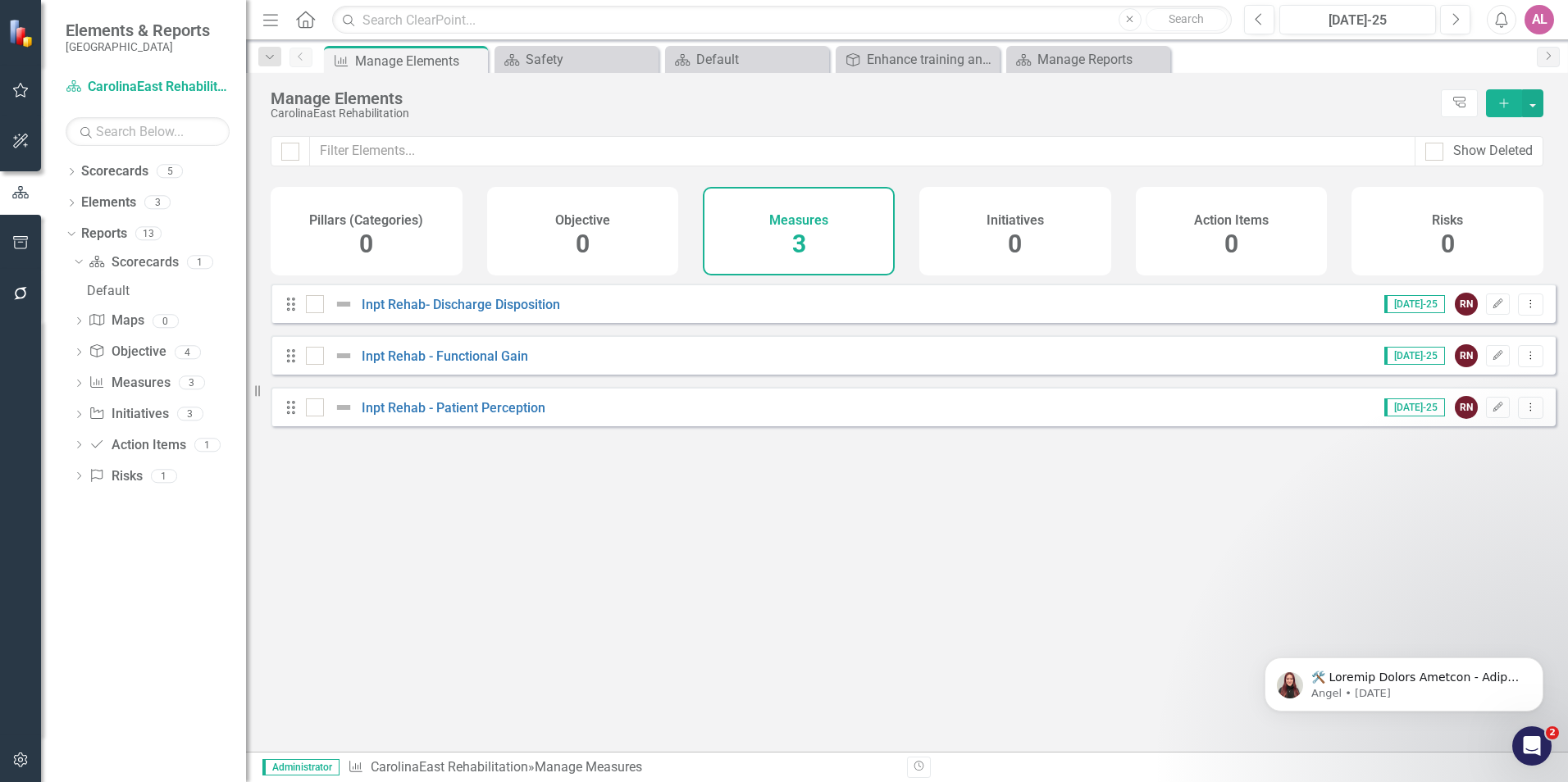
click at [574, 516] on div "Looks like you don't have any Measures set up yet. Why don't you add a Measure …" at bounding box center [914, 496] width 1285 height 427
click at [595, 494] on div "Looks like you don't have any Measures set up yet. Why don't you add a Measure …" at bounding box center [914, 496] width 1285 height 427
click at [1008, 602] on div "Looks like you don't have any Measures set up yet. Why don't you add a Measure …" at bounding box center [914, 496] width 1285 height 427
drag, startPoint x: 716, startPoint y: 660, endPoint x: 728, endPoint y: 712, distance: 53.4
click at [728, 712] on div "Looks like you don't have any Measures set up yet. Why don't you add a Measure …" at bounding box center [907, 517] width 1322 height 468
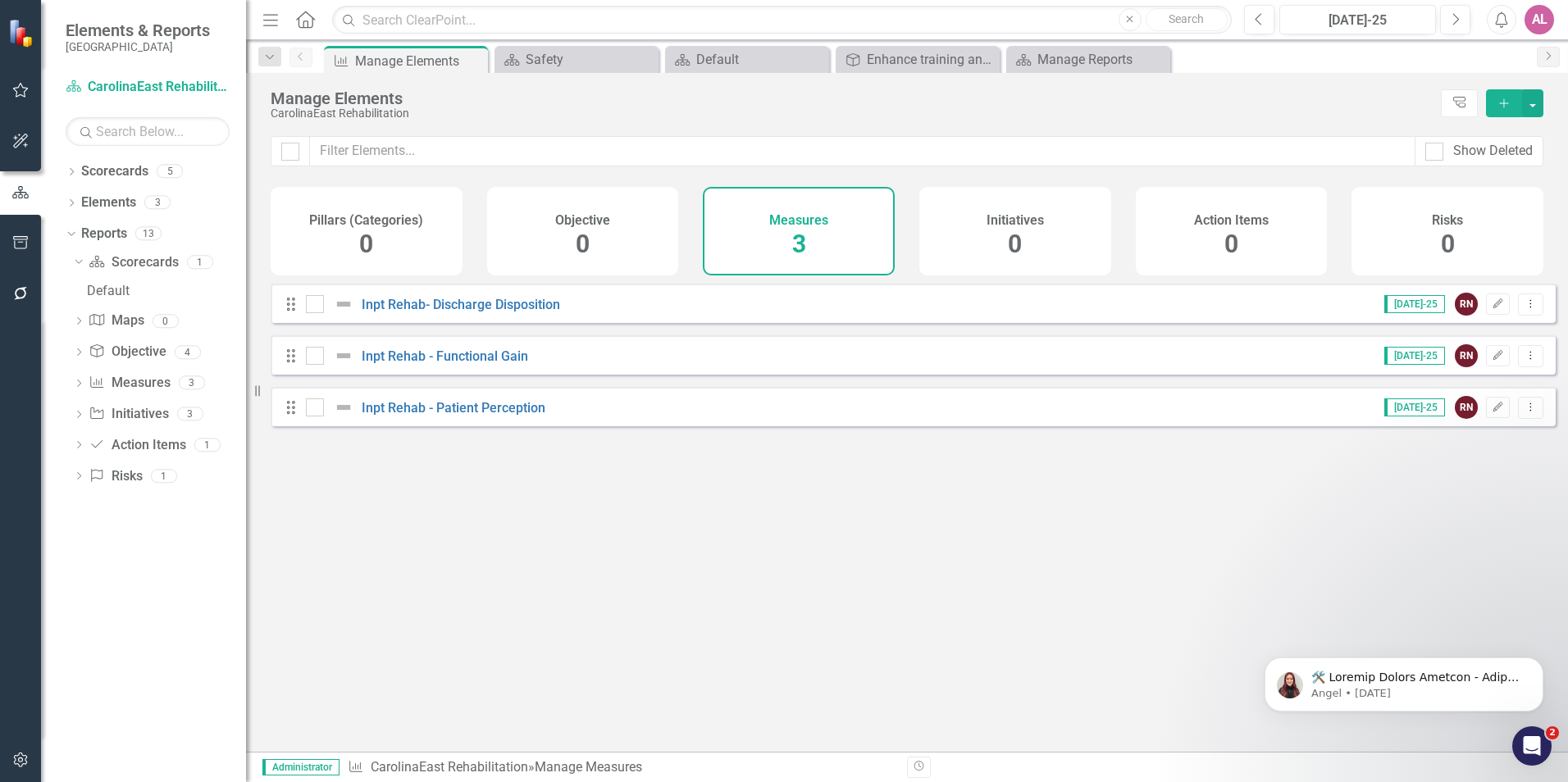
click at [716, 622] on div "Looks like you don't have any Measures set up yet. Why don't you add a Measure …" at bounding box center [914, 496] width 1285 height 427
click at [595, 585] on div "Looks like you don't have any Measures set up yet. Why don't you add a Measure …" at bounding box center [914, 496] width 1285 height 427
click at [682, 345] on div "Drag Inpt Rehab- Discharge Disposition [DATE]-25 RN Edit Dropdown Menu Drag Inp…" at bounding box center [914, 354] width 1285 height 142
click at [970, 587] on div "Looks like you don't have any Measures set up yet. Why don't you add a Measure …" at bounding box center [914, 496] width 1285 height 427
click at [984, 570] on div "Looks like you don't have any Measures set up yet. Why don't you add a Measure …" at bounding box center [914, 496] width 1285 height 427
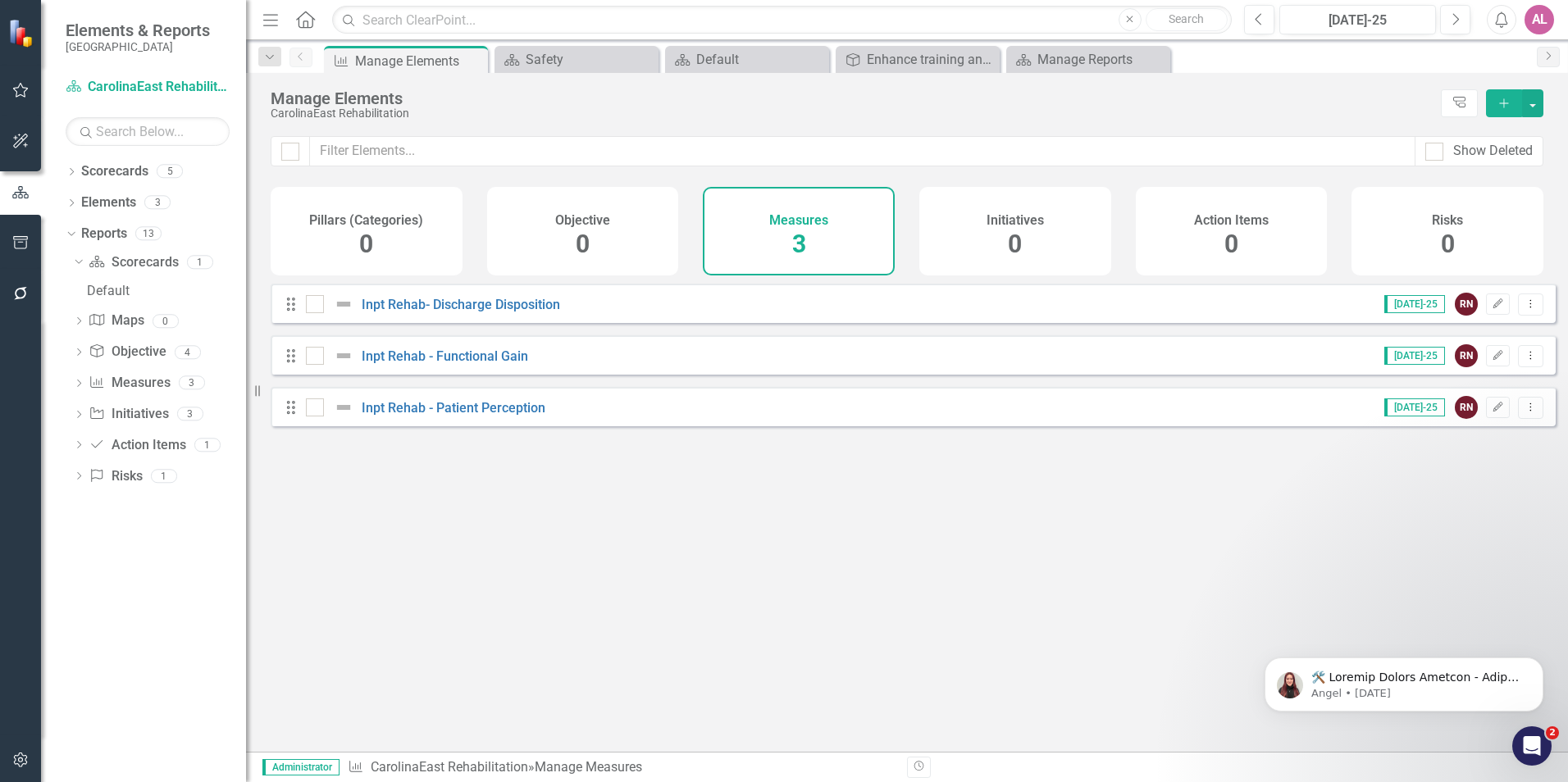
click at [703, 503] on div "Looks like you don't have any Measures set up yet. Why don't you add a Measure …" at bounding box center [914, 496] width 1285 height 427
click at [498, 416] on link "Inpt Rehab - Patient Perception" at bounding box center [453, 408] width 183 height 16
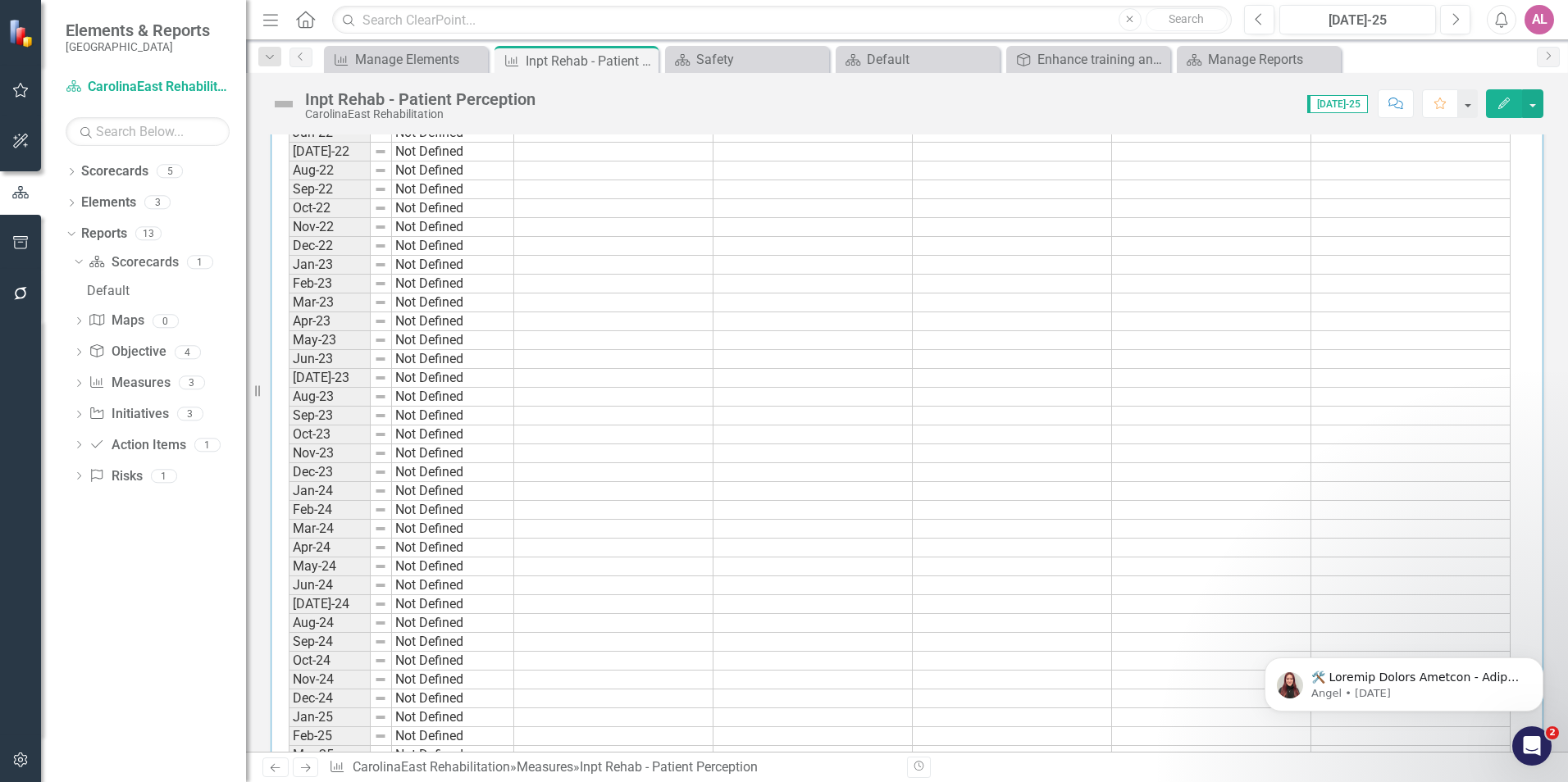
scroll to position [970, 0]
click at [584, 352] on td at bounding box center [613, 358] width 199 height 19
drag, startPoint x: 605, startPoint y: 346, endPoint x: 652, endPoint y: 396, distance: 68.6
click at [622, 359] on tbody "Dec-19 Not Defined Jun-20 Not Defined Dec-20 Not Defined Jan-21 Not Defined Feb…" at bounding box center [899, 565] width 1222 height 1642
click at [652, 396] on td at bounding box center [613, 395] width 199 height 19
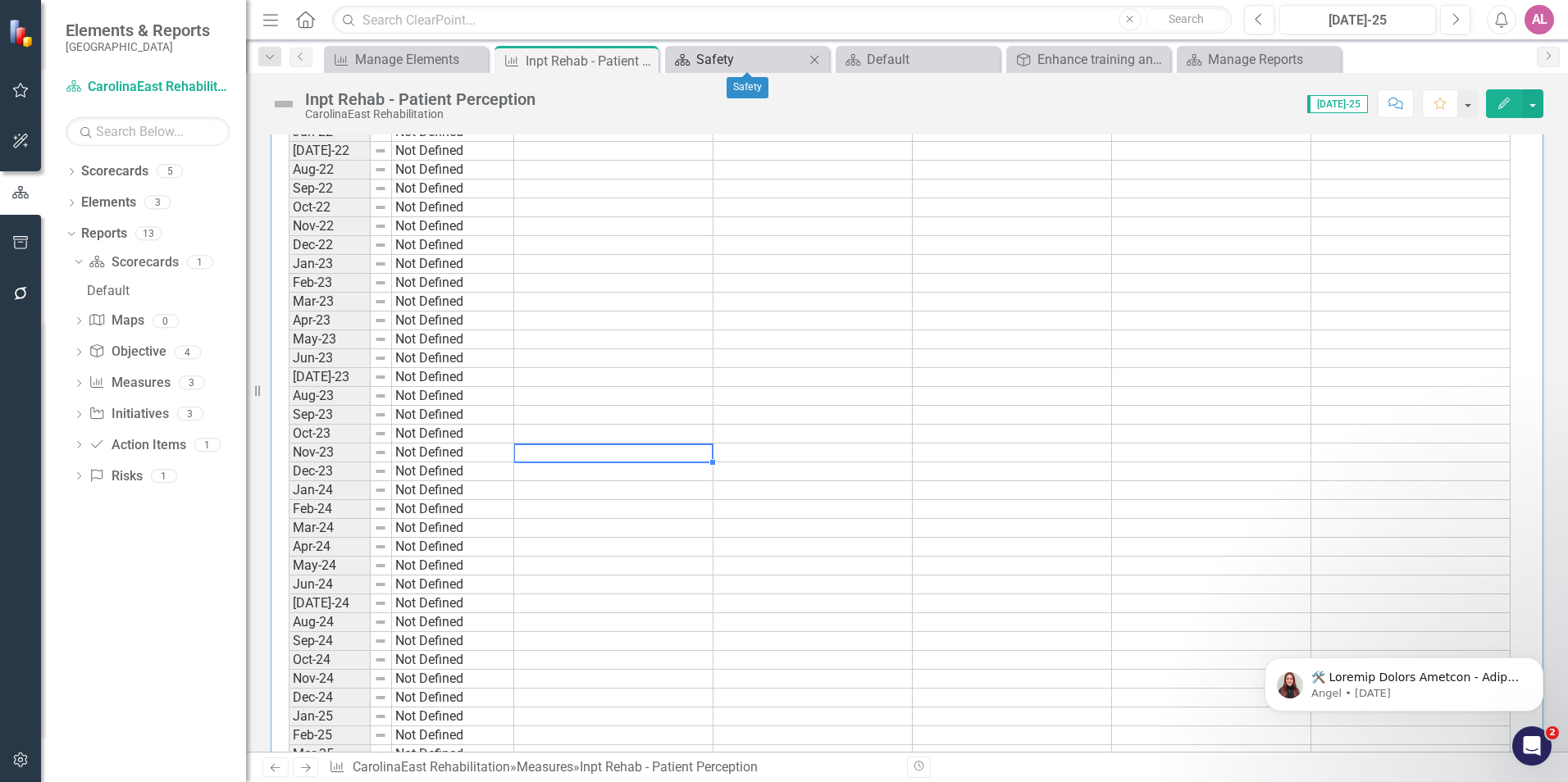
click at [734, 49] on div "Safety" at bounding box center [751, 59] width 108 height 21
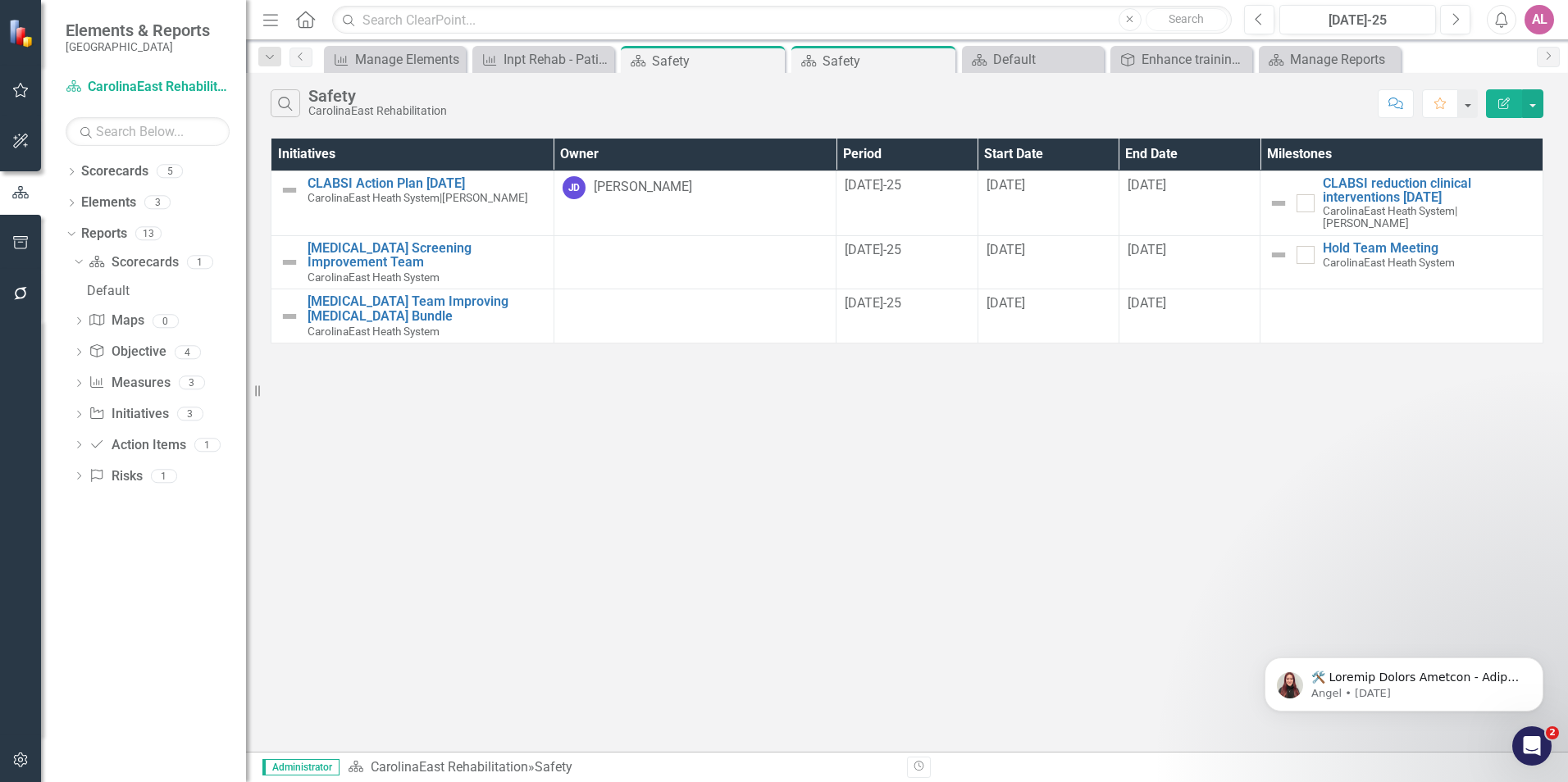
click at [631, 370] on div "Search Safety CarolinaEast Rehabilitation Comment Favorite Edit Report Initiati…" at bounding box center [907, 412] width 1322 height 679
click at [506, 64] on div "Inpt Rehab - Patient Perception" at bounding box center [547, 59] width 86 height 21
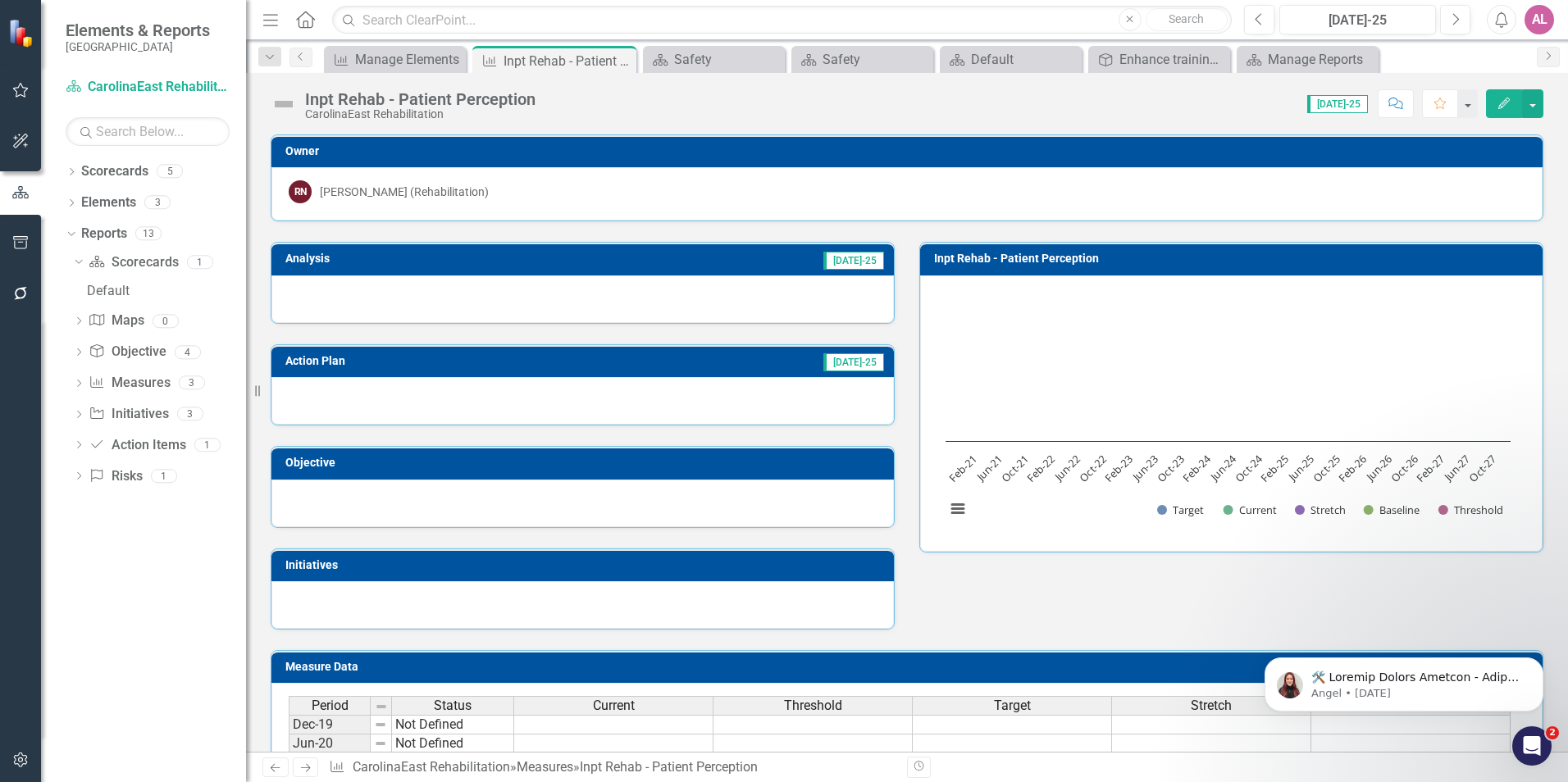
click at [771, 237] on div "Analysis [DATE]-25" at bounding box center [582, 273] width 649 height 102
click at [758, 220] on div "RN [PERSON_NAME] (Rehabilitation)" at bounding box center [907, 193] width 1271 height 53
click at [878, 328] on div "Action Plan [DATE]-25" at bounding box center [582, 375] width 649 height 102
click at [1001, 612] on div "Analysis [DATE]-25 Action Plan [DATE]-25 Objective Initiatives Inpt Rehab - Pat…" at bounding box center [907, 426] width 1297 height 408
click at [967, 602] on div "Analysis [DATE]-25 Action Plan [DATE]-25 Objective Initiatives Inpt Rehab - Pat…" at bounding box center [907, 426] width 1297 height 408
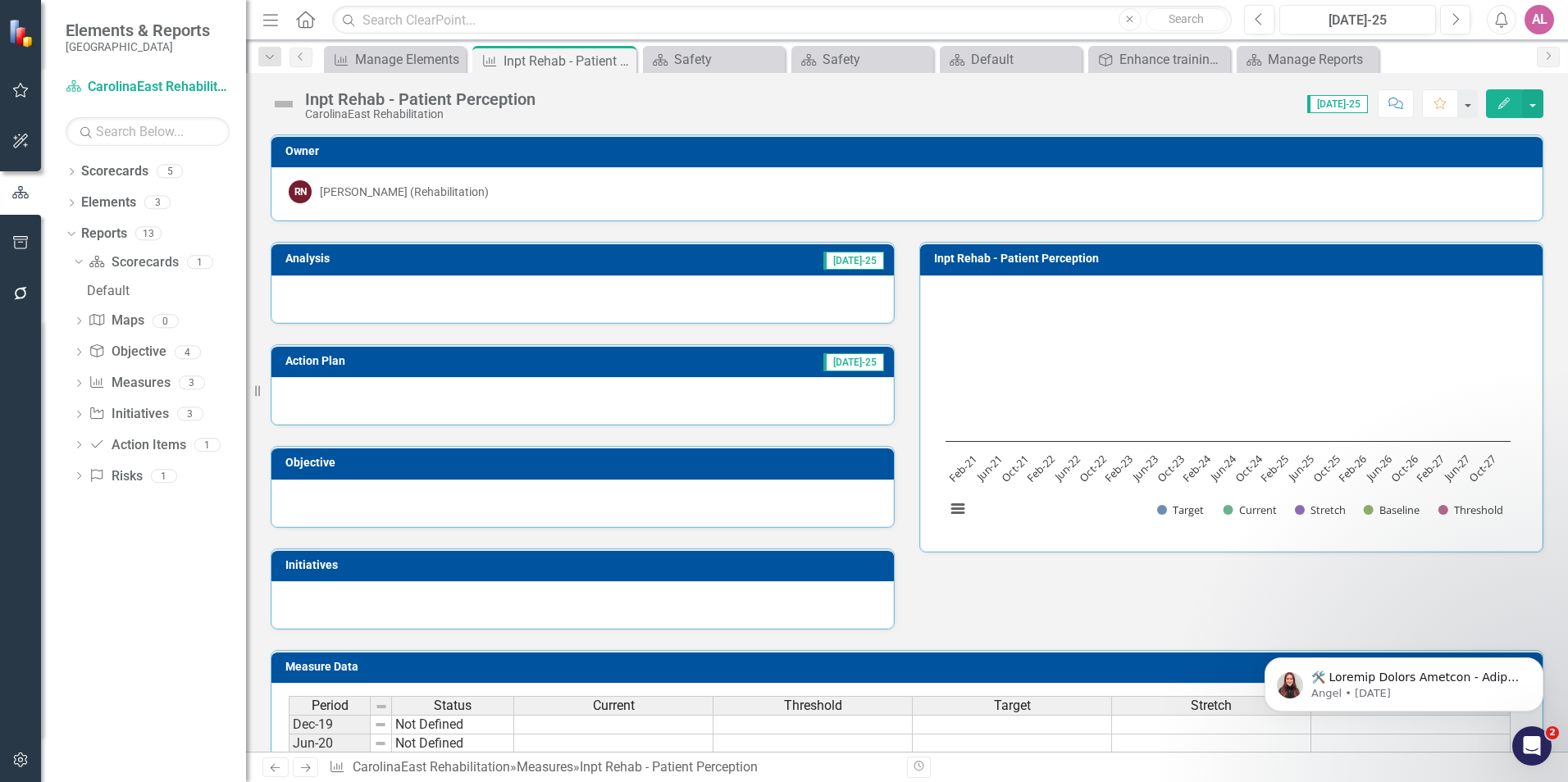
click at [942, 615] on div "Analysis [DATE]-25 Action Plan [DATE]-25 Objective Initiatives Inpt Rehab - Pat…" at bounding box center [907, 426] width 1297 height 408
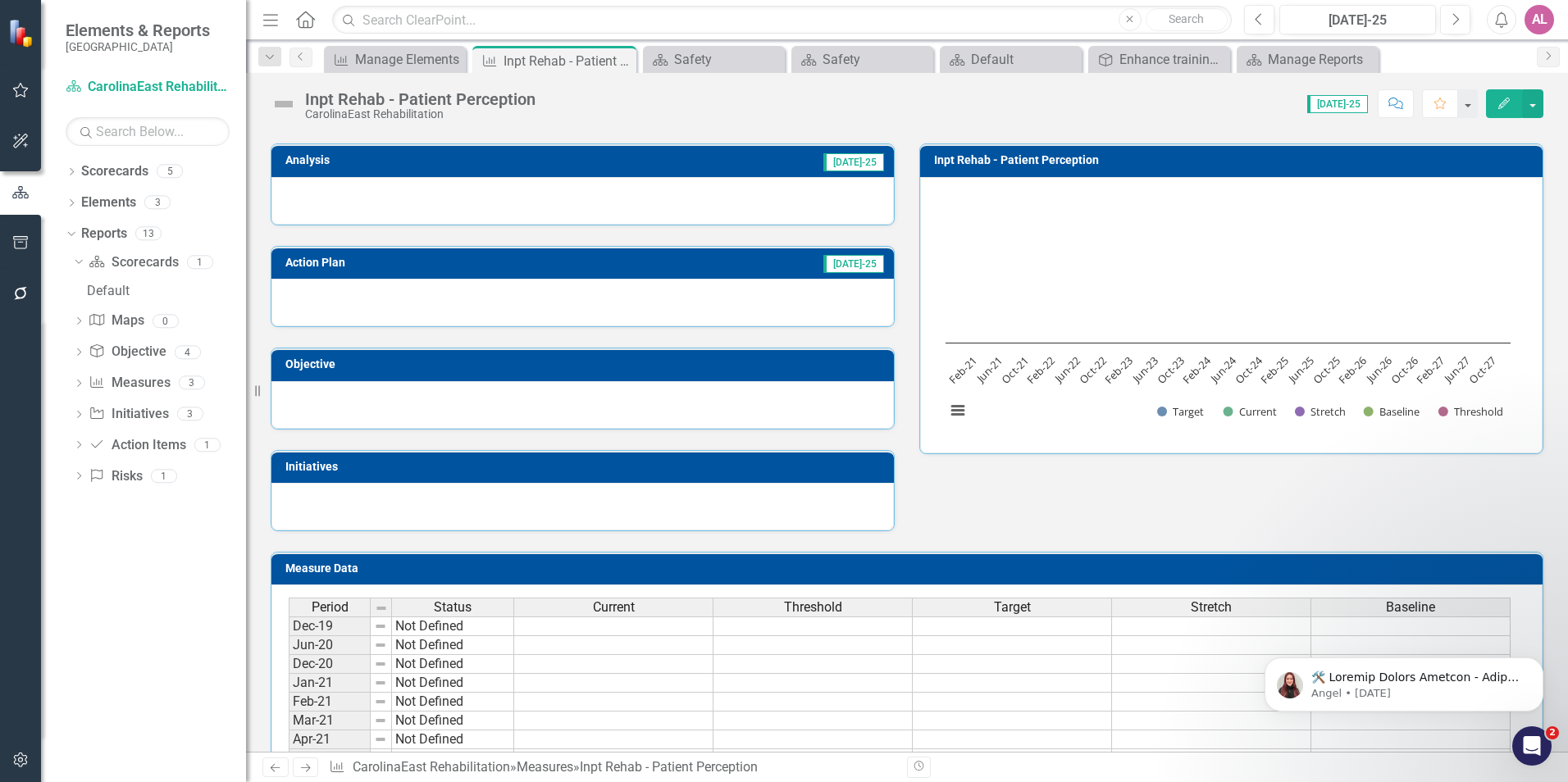
scroll to position [131, 0]
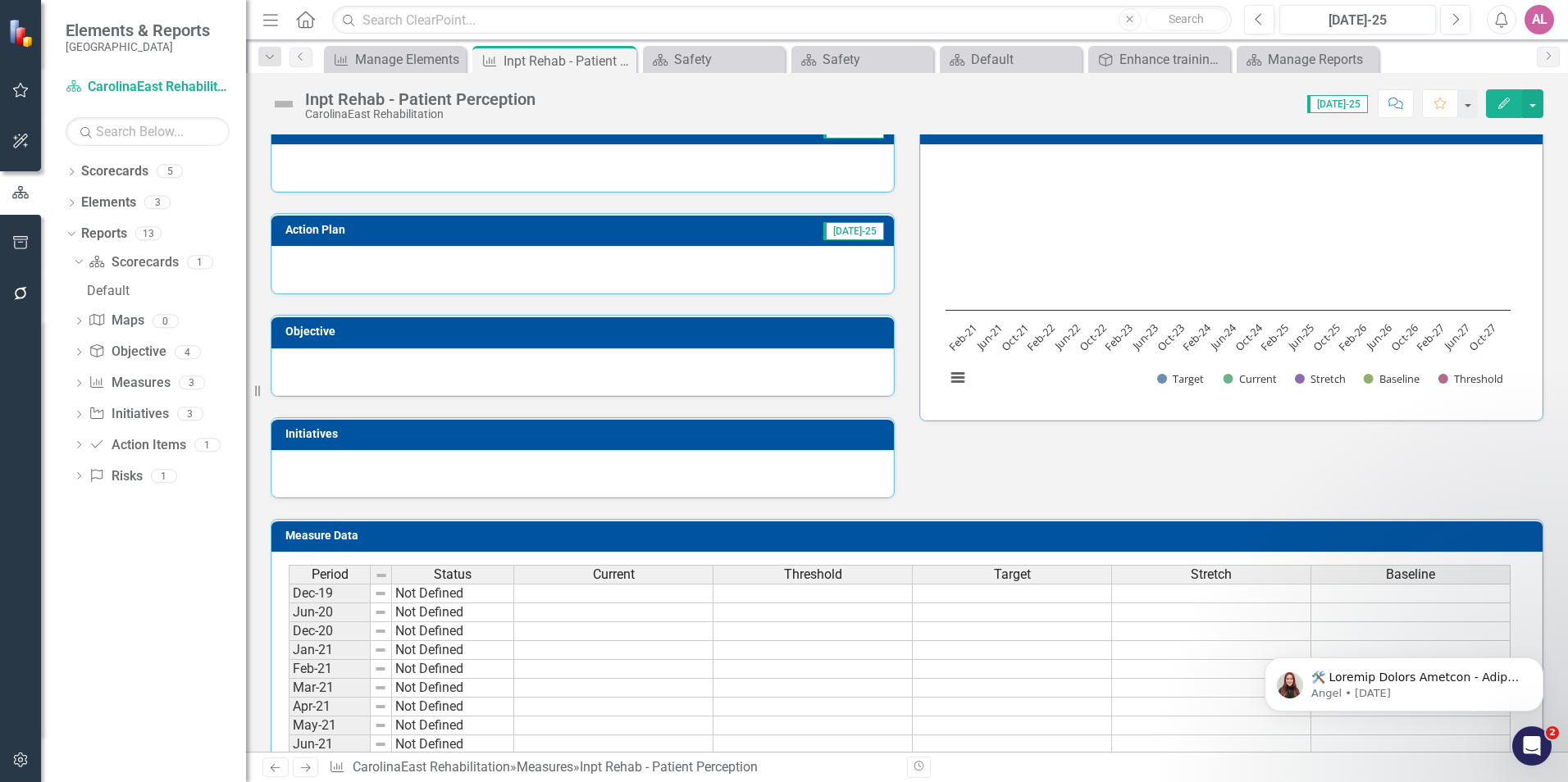
click at [997, 455] on div "Analysis [DATE]-25 Action Plan [DATE]-25 Objective Initiatives Inpt Rehab - Pat…" at bounding box center [907, 294] width 1297 height 408
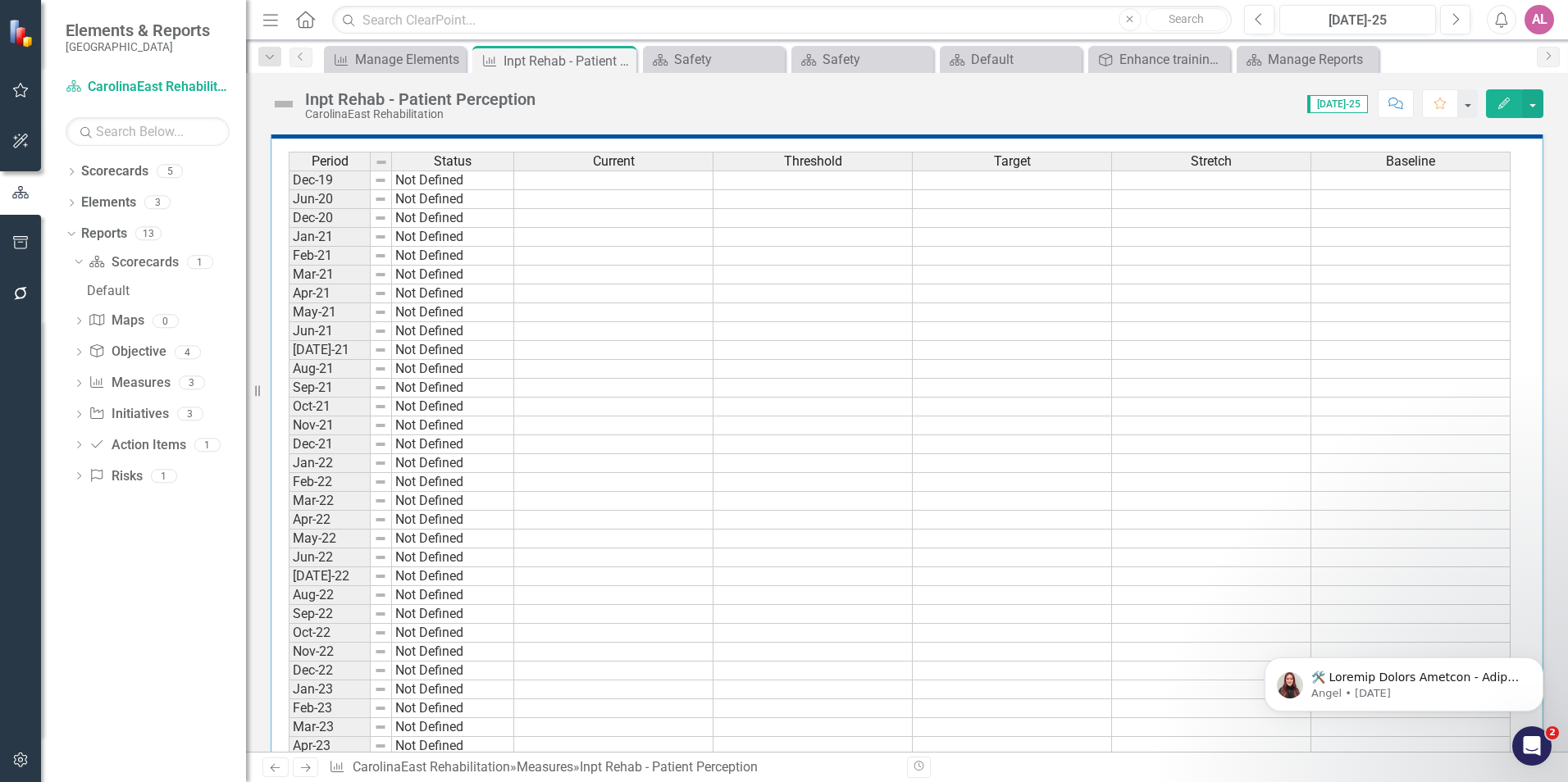
scroll to position [557, 0]
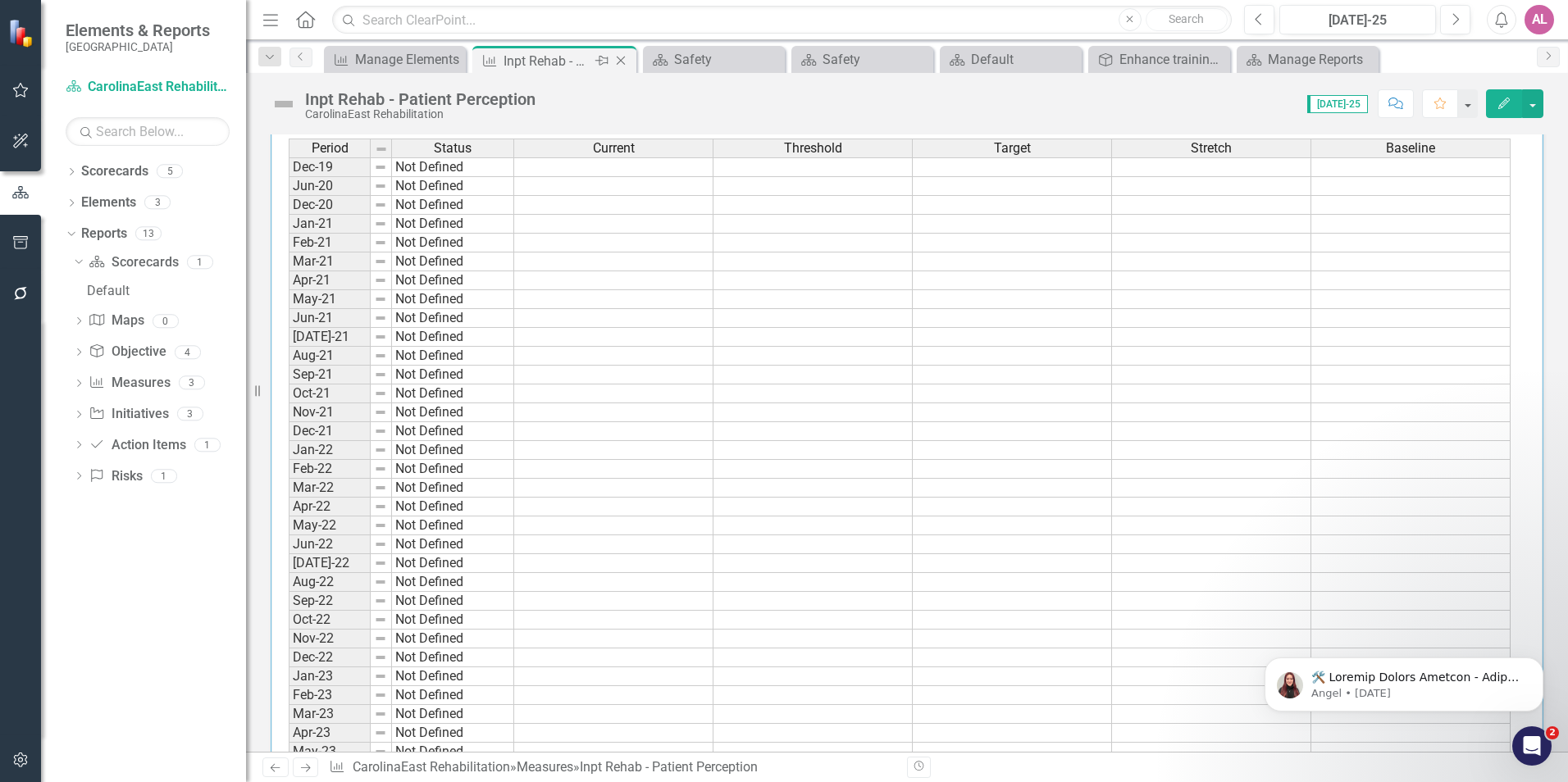
click at [567, 63] on div "Inpt Rehab - Patient Perception" at bounding box center [547, 61] width 87 height 21
click at [603, 121] on div "Inpt Rehab - Patient Perception CarolinaEast Rehabilitation Score: N/A [DATE]-2…" at bounding box center [907, 97] width 1322 height 49
click at [578, 250] on td at bounding box center [613, 242] width 199 height 19
drag, startPoint x: 648, startPoint y: 304, endPoint x: 642, endPoint y: 314, distance: 11.7
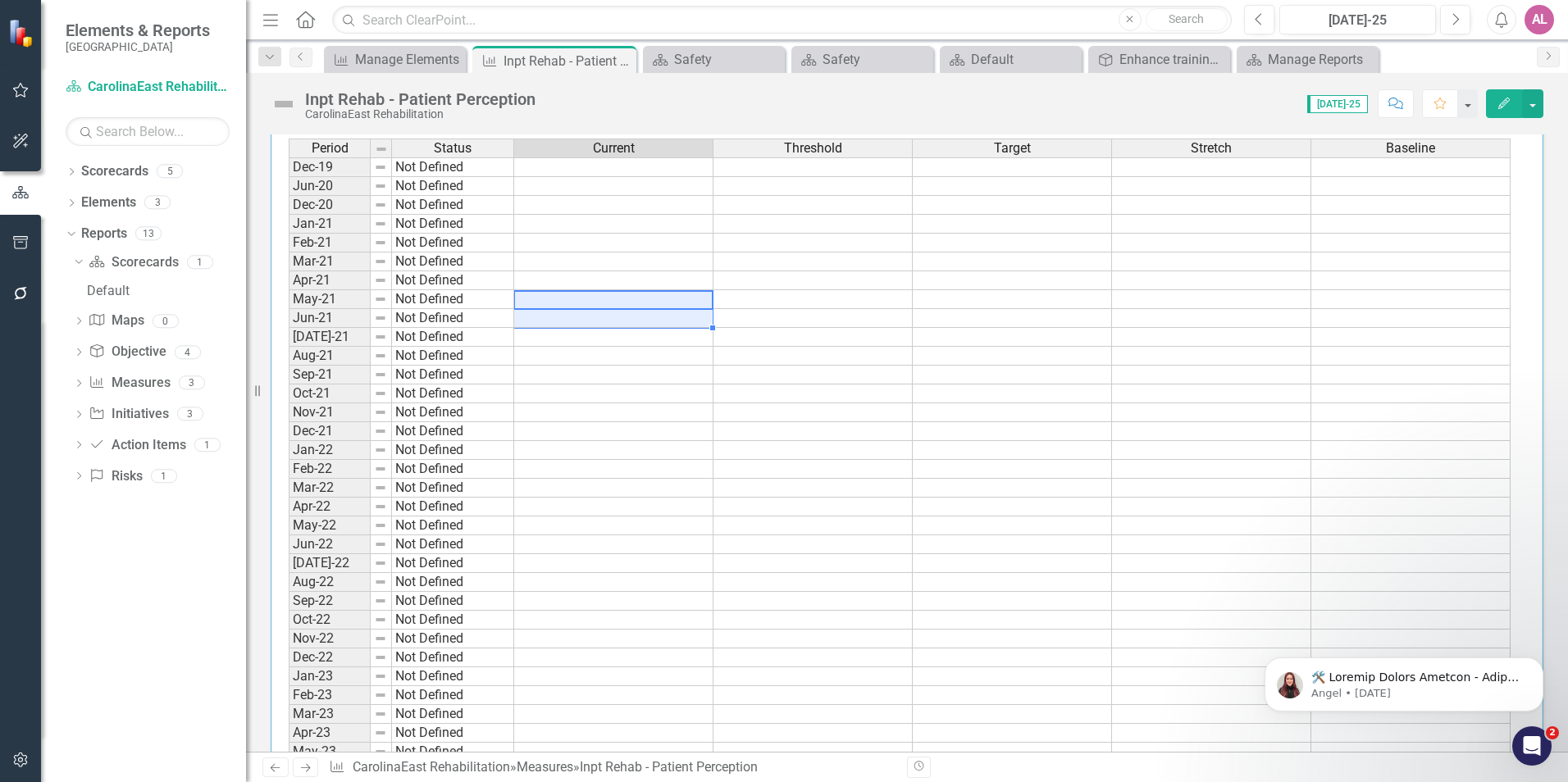
click at [605, 346] on div at bounding box center [612, 347] width 199 height 2
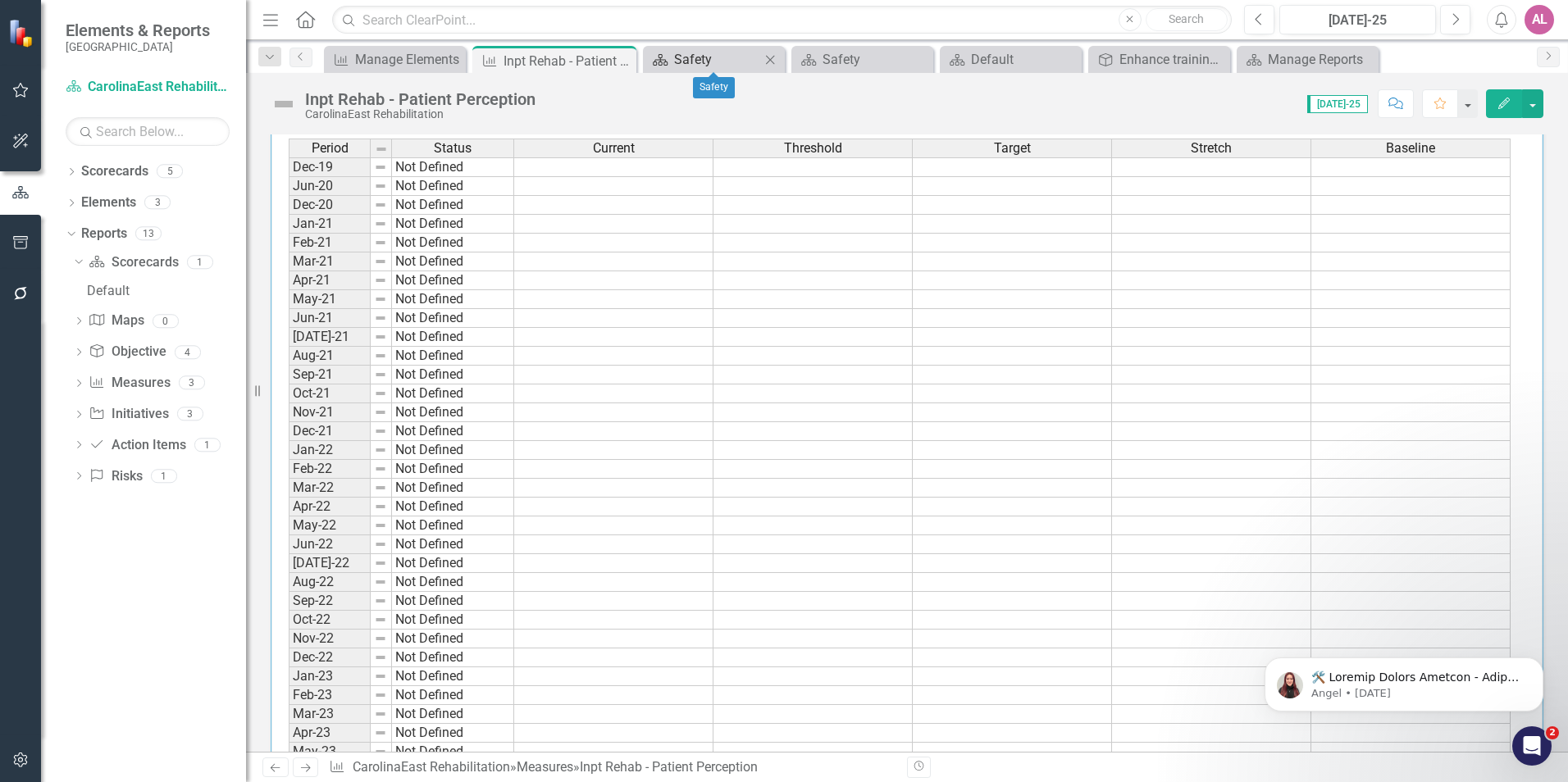
click at [662, 65] on icon "Scorecard" at bounding box center [659, 59] width 17 height 13
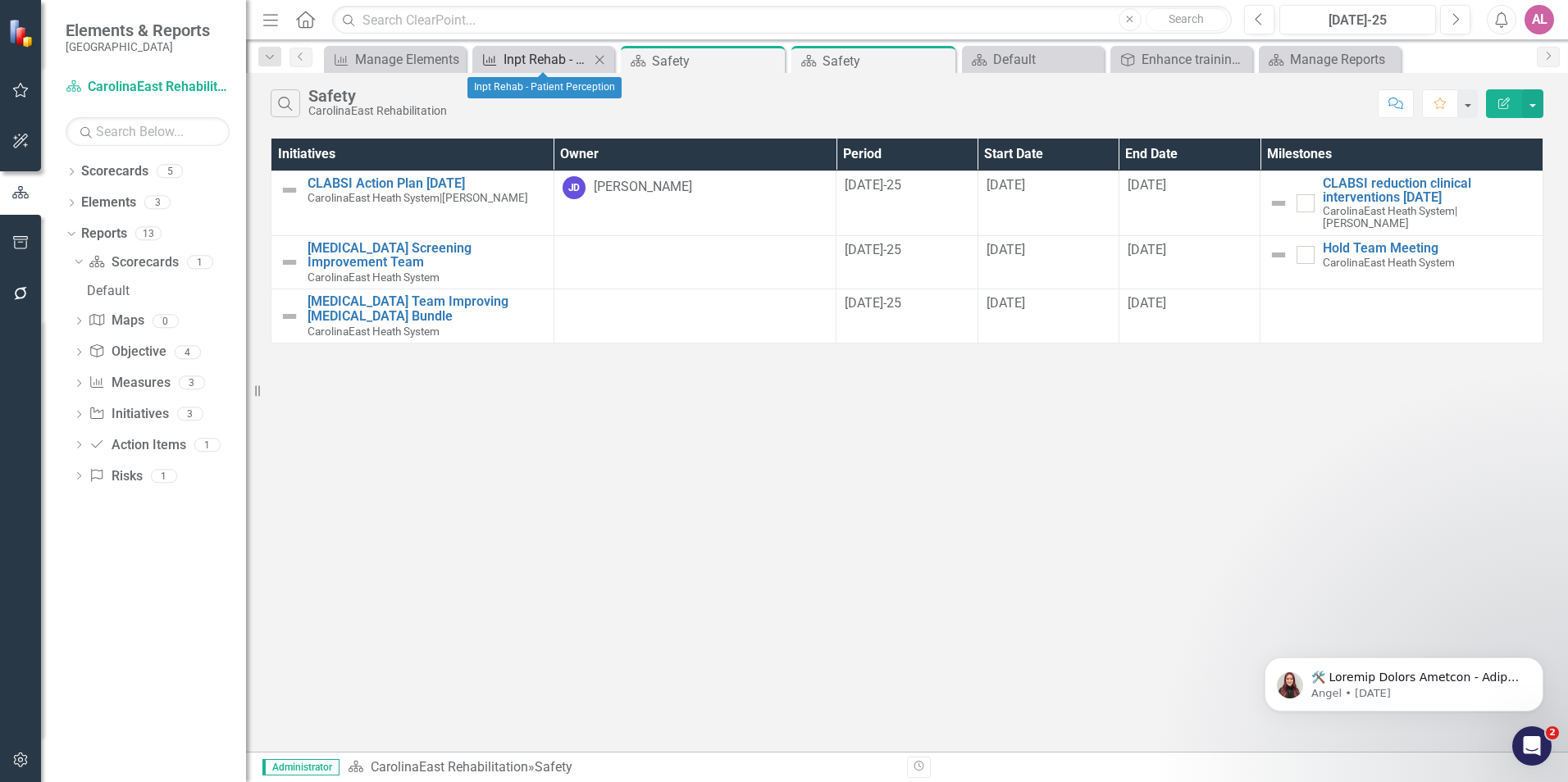
click at [564, 66] on div "Inpt Rehab - Patient Perception" at bounding box center [547, 59] width 86 height 21
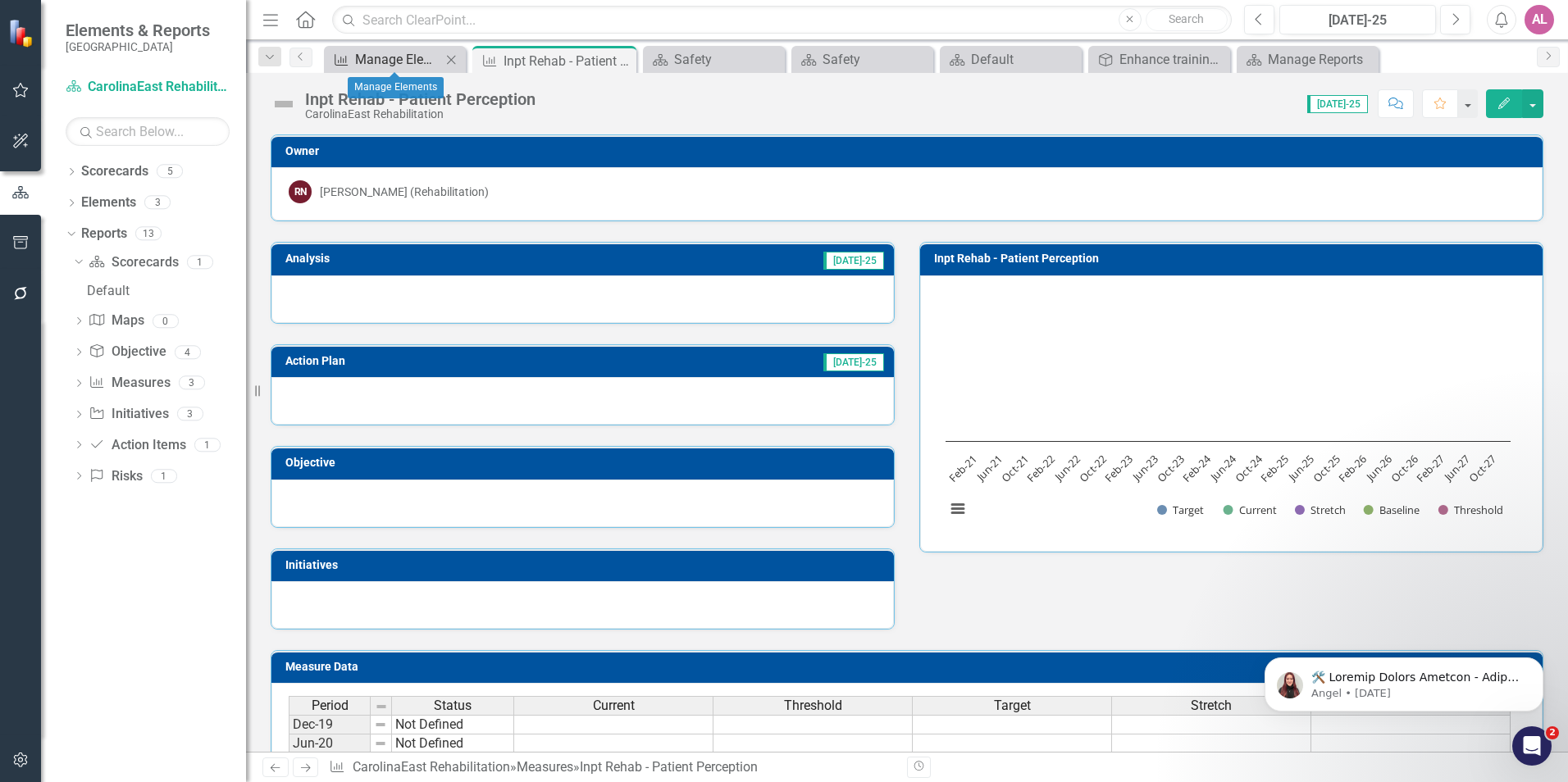
click at [387, 57] on div "Manage Elements" at bounding box center [398, 59] width 86 height 21
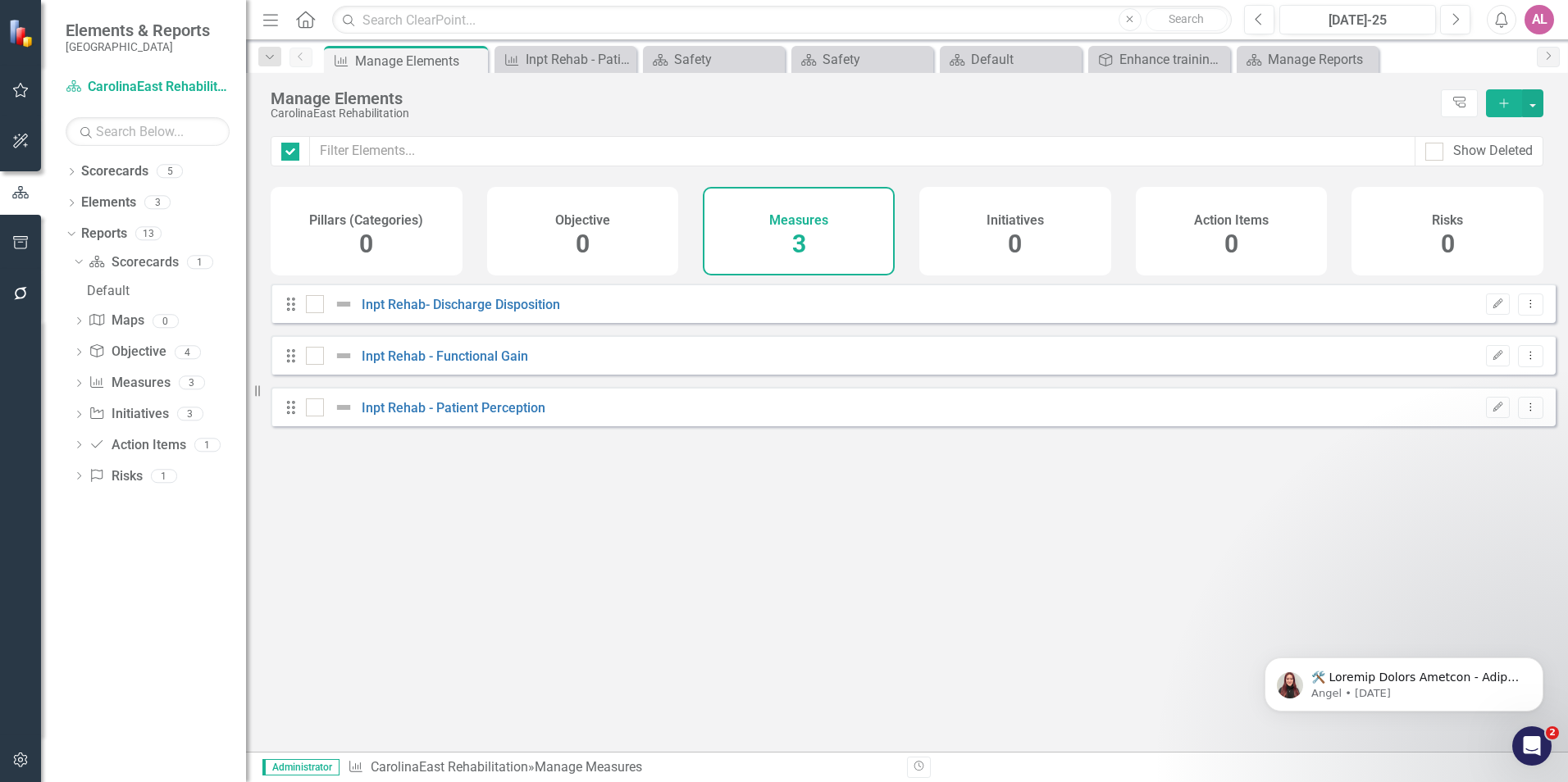
checkbox input "false"
click at [117, 173] on link "Scorecards" at bounding box center [115, 171] width 68 height 19
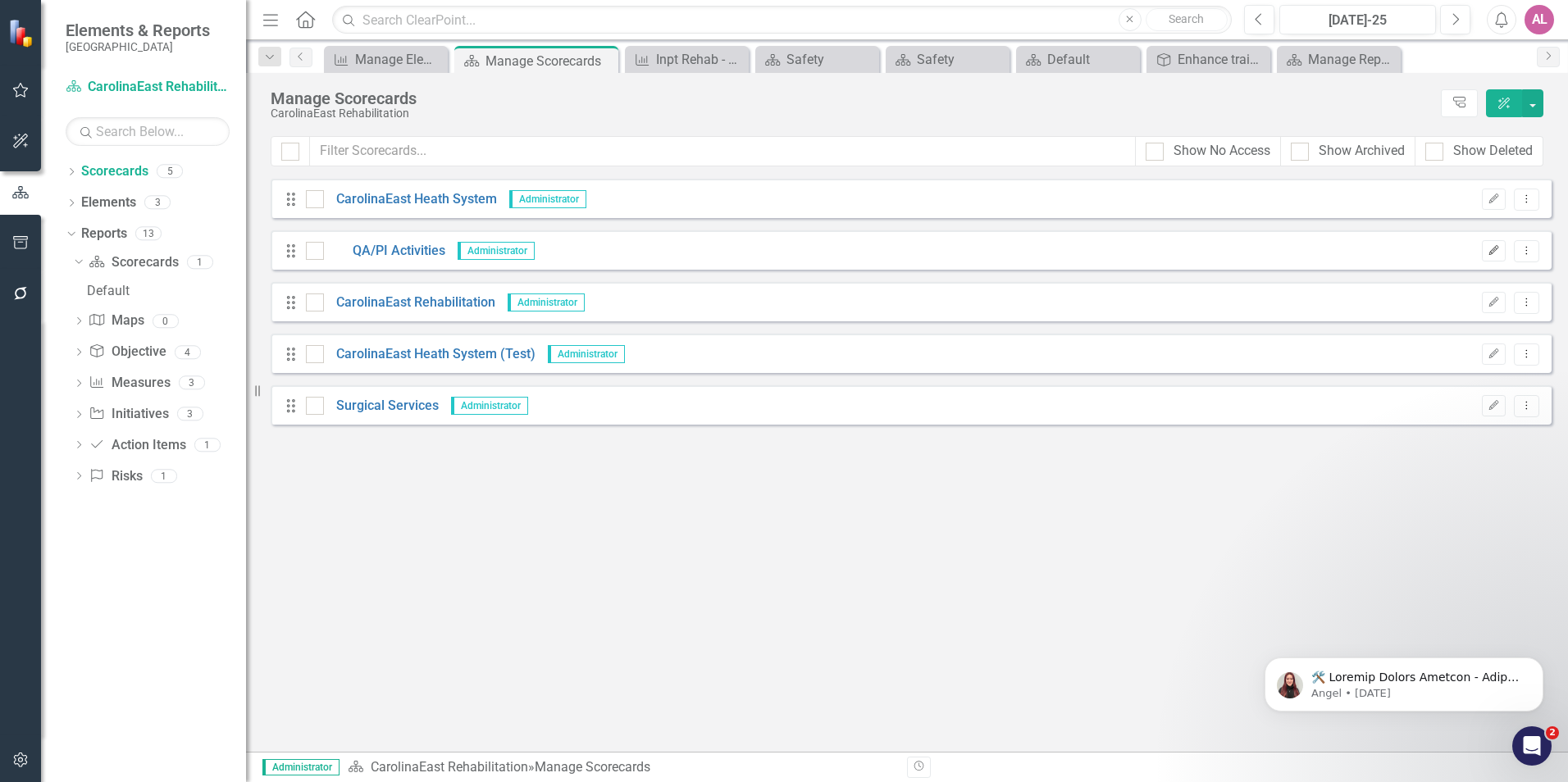
click at [1486, 247] on button "Edit" at bounding box center [1493, 251] width 24 height 22
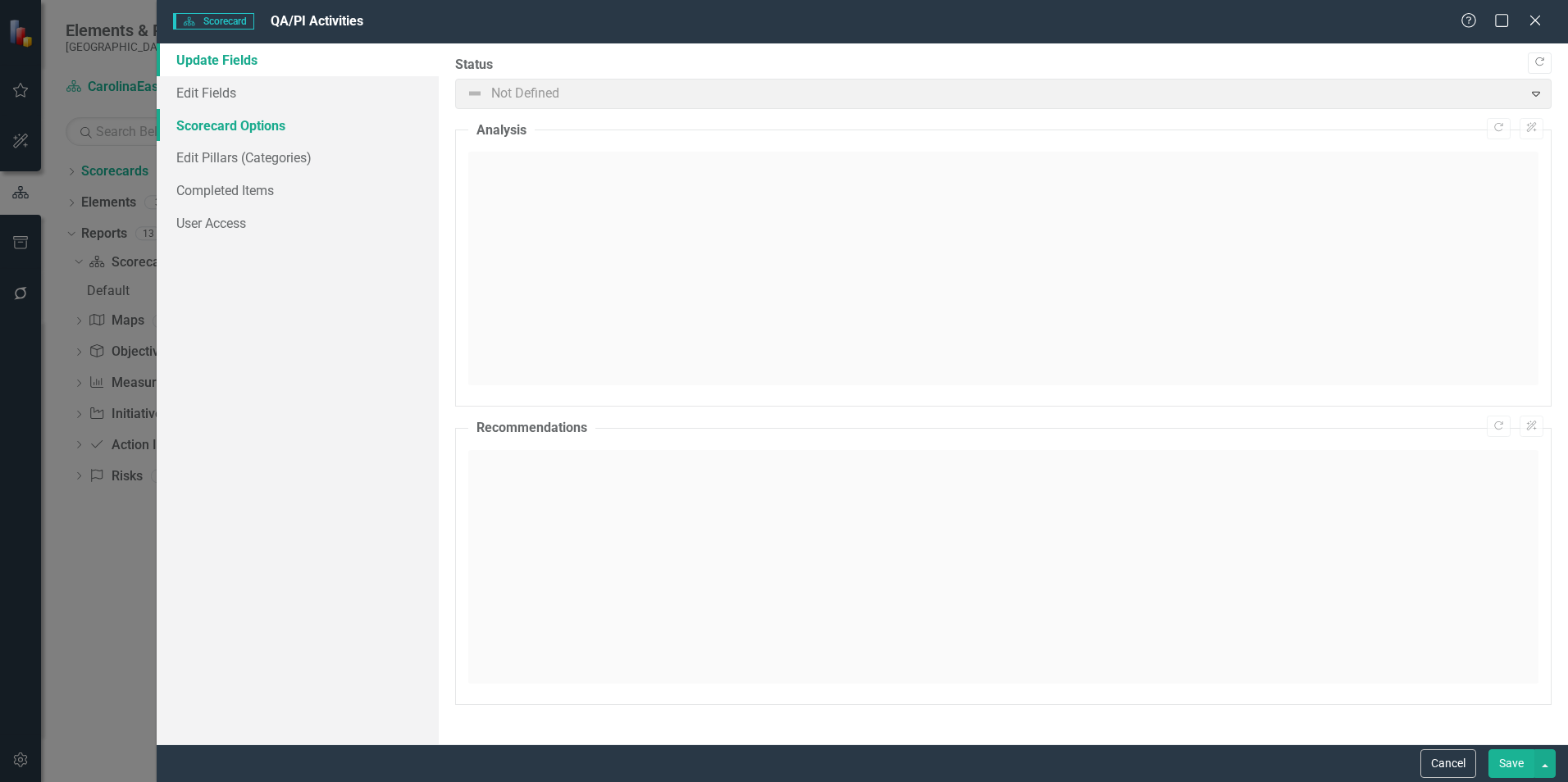
click at [255, 123] on link "Scorecard Options" at bounding box center [297, 125] width 282 height 32
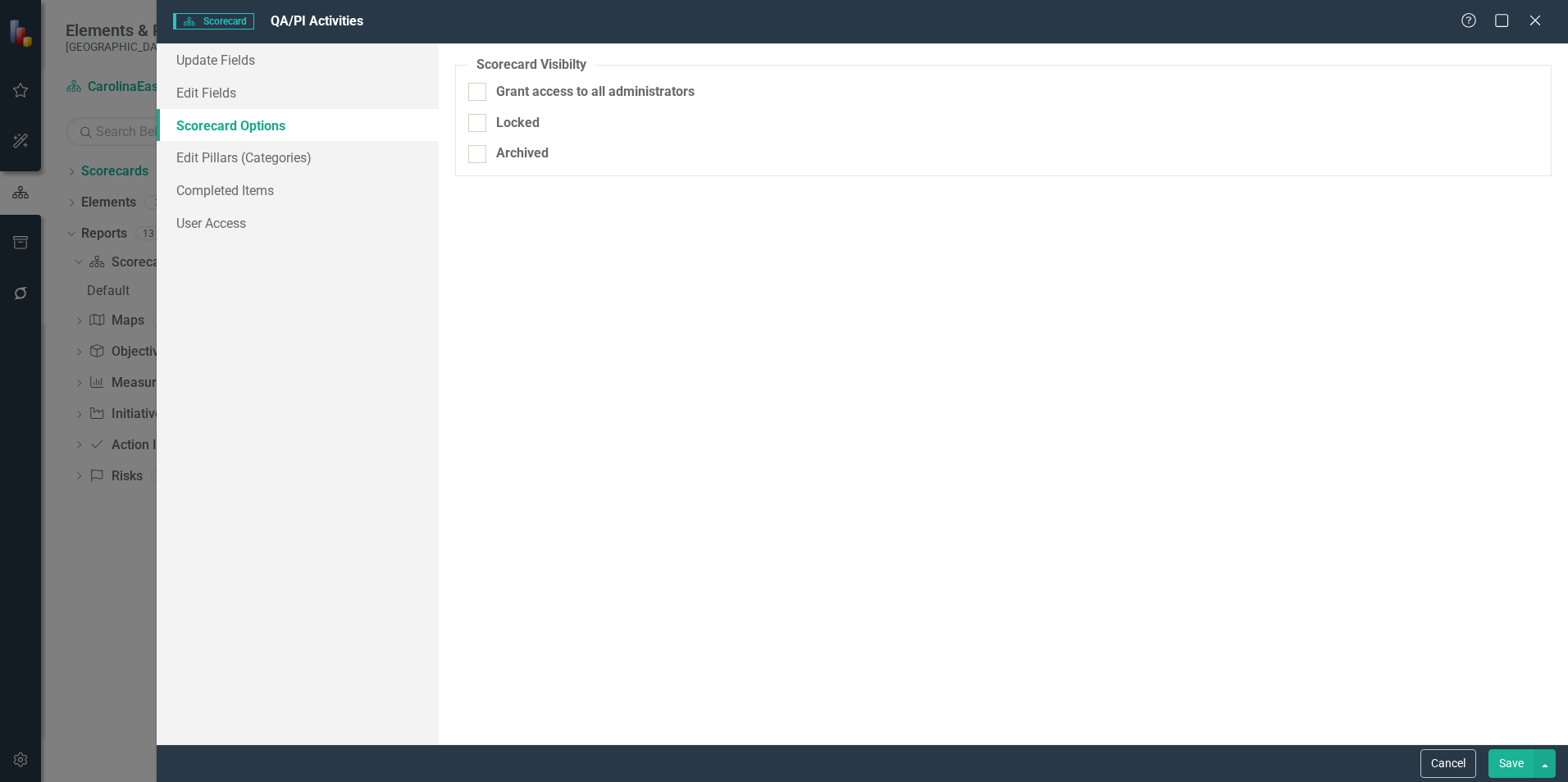
click at [140, 547] on div "Scorecard Scorecard QA/PI Activities Help Maximize Close Update Fields Edit Fie…" at bounding box center [784, 391] width 1568 height 782
click at [1445, 763] on button "Cancel" at bounding box center [1447, 763] width 56 height 28
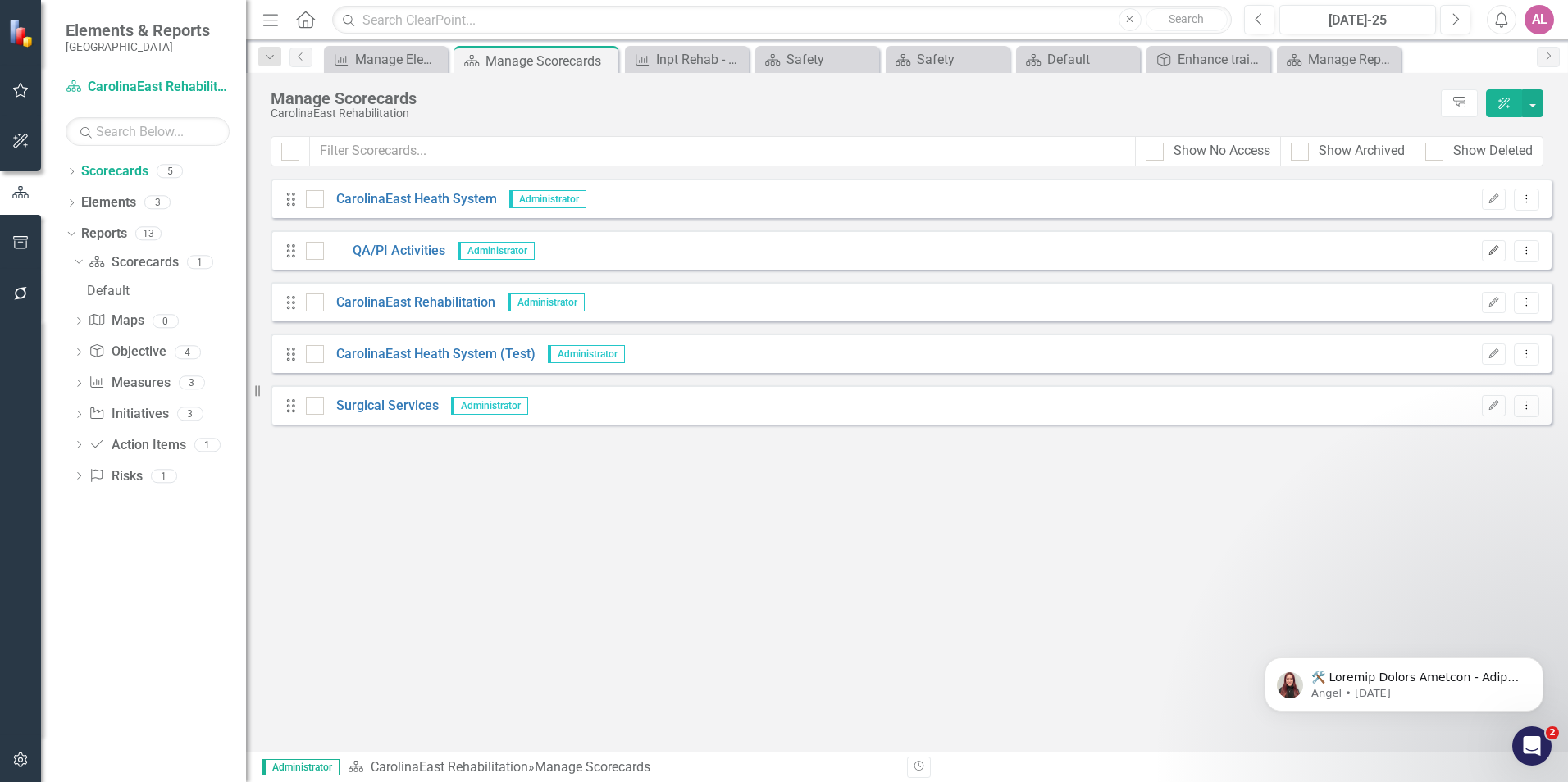
click at [1498, 257] on button "Edit" at bounding box center [1493, 251] width 24 height 22
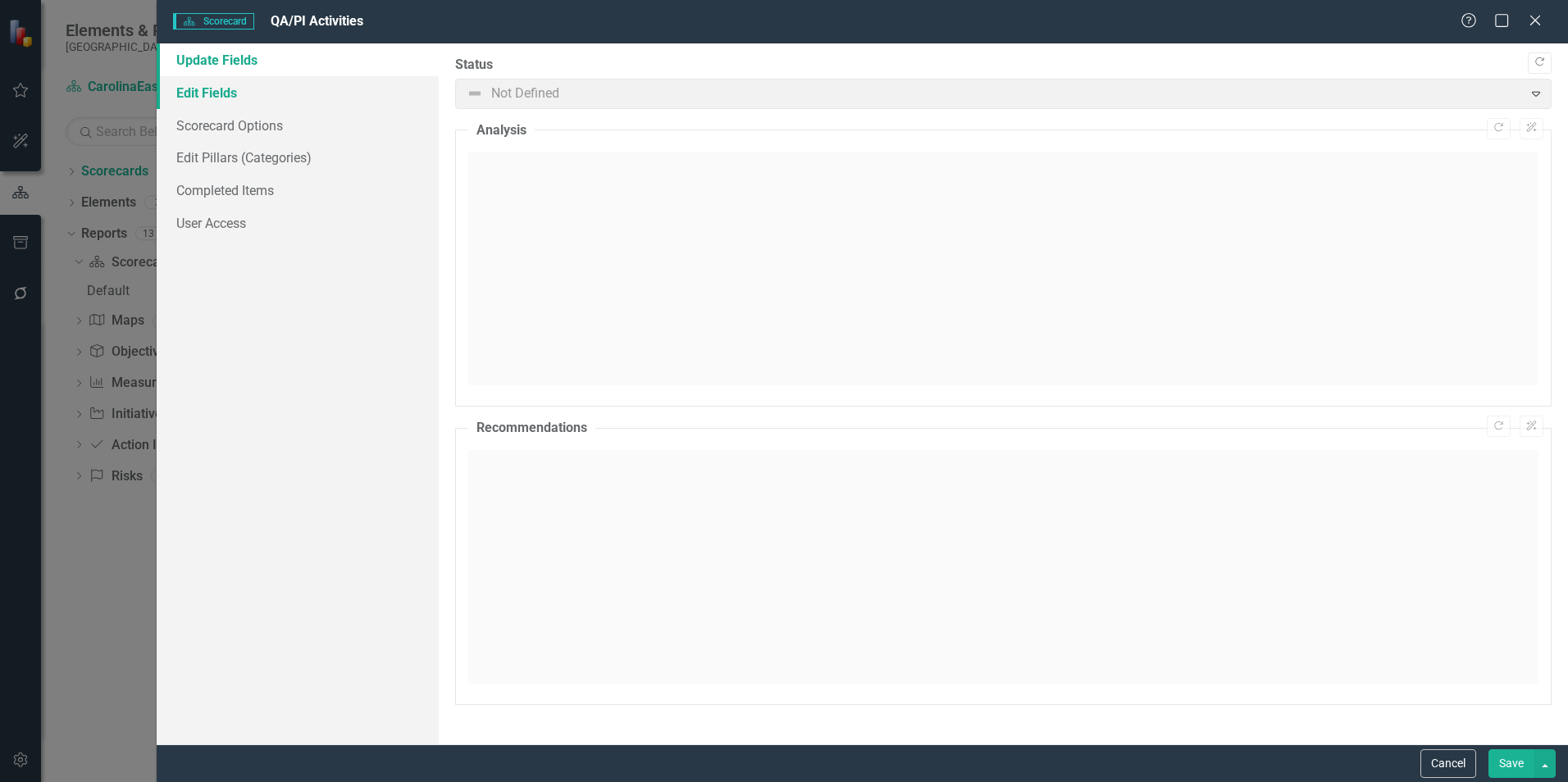
click at [284, 93] on link "Edit Fields" at bounding box center [297, 92] width 282 height 32
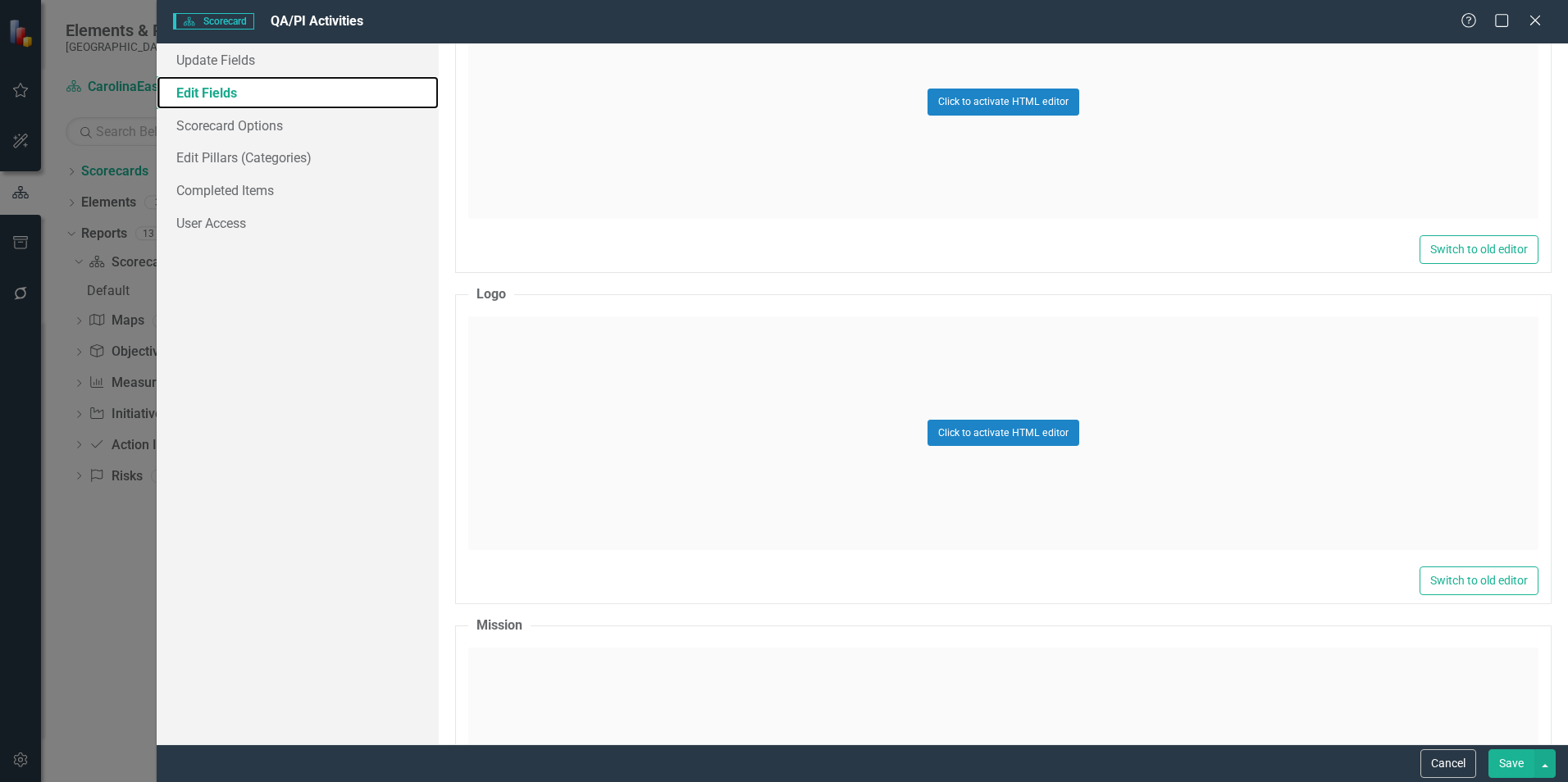
scroll to position [1804, 0]
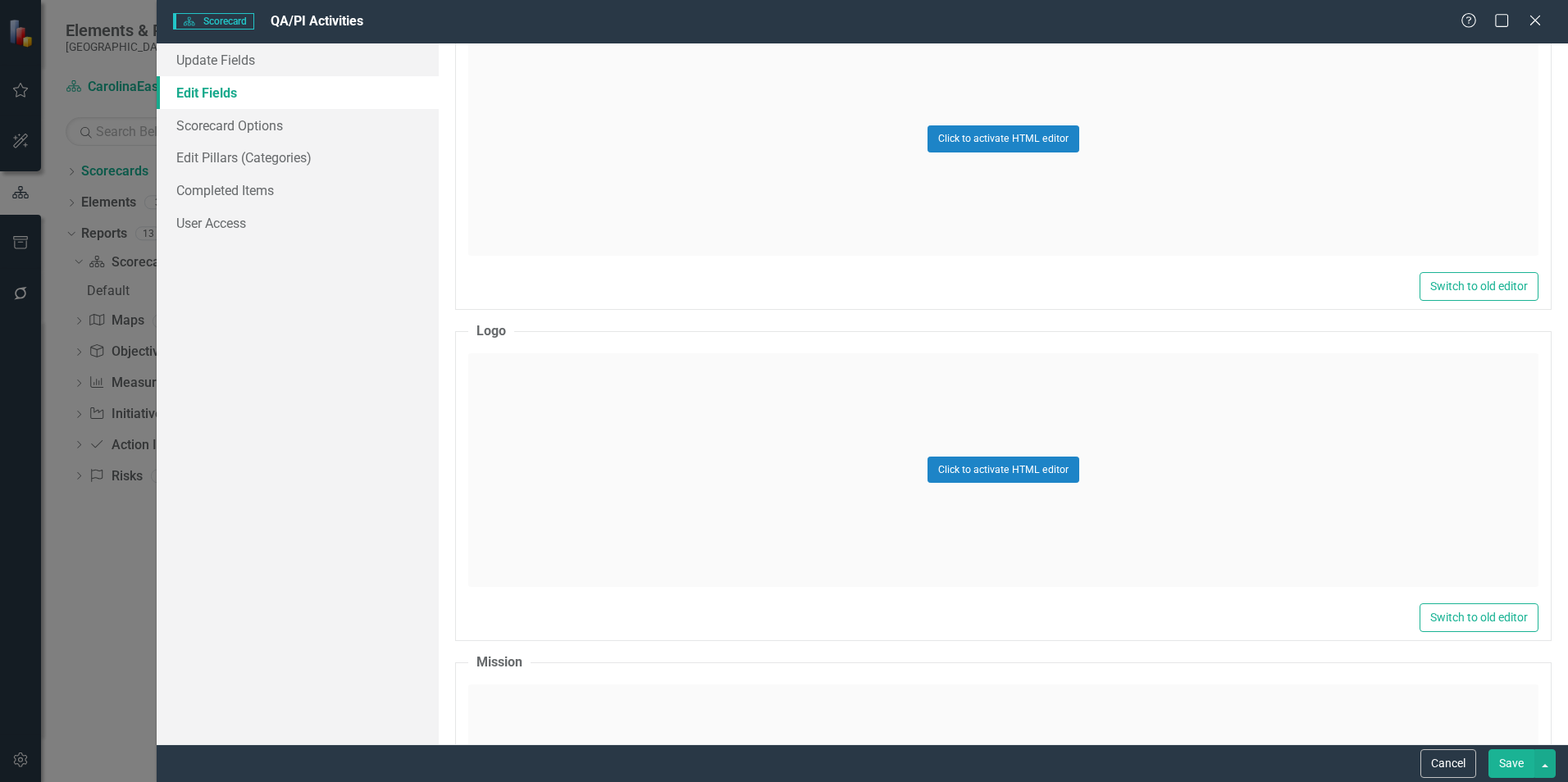
click at [1541, 313] on div "Name QA/PI Activities Tags Select Tags... Expand Parent Scorecard CarolinaEast …" at bounding box center [1003, 393] width 1129 height 702
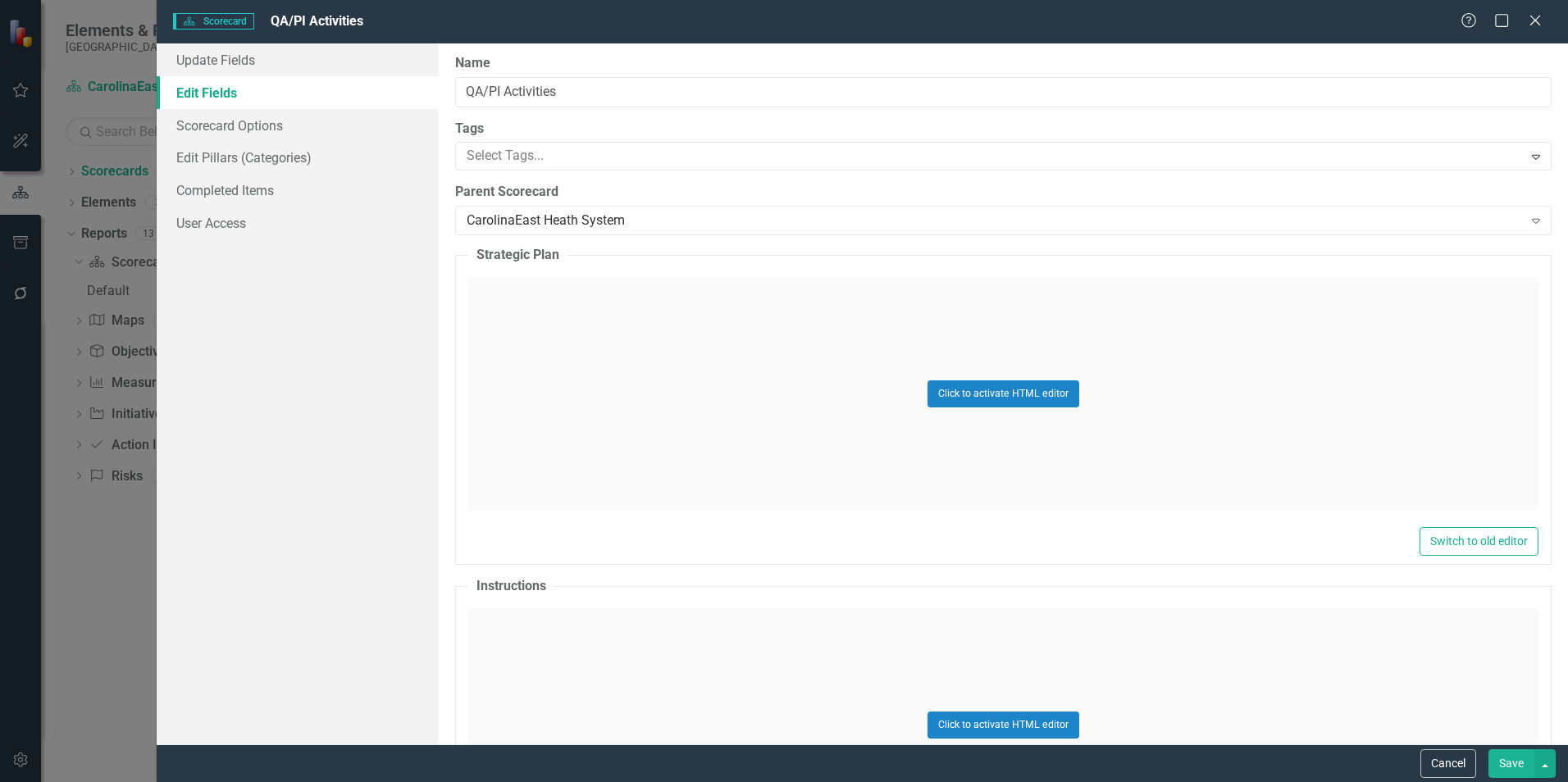
scroll to position [0, 0]
click at [1454, 766] on button "Cancel" at bounding box center [1447, 763] width 56 height 28
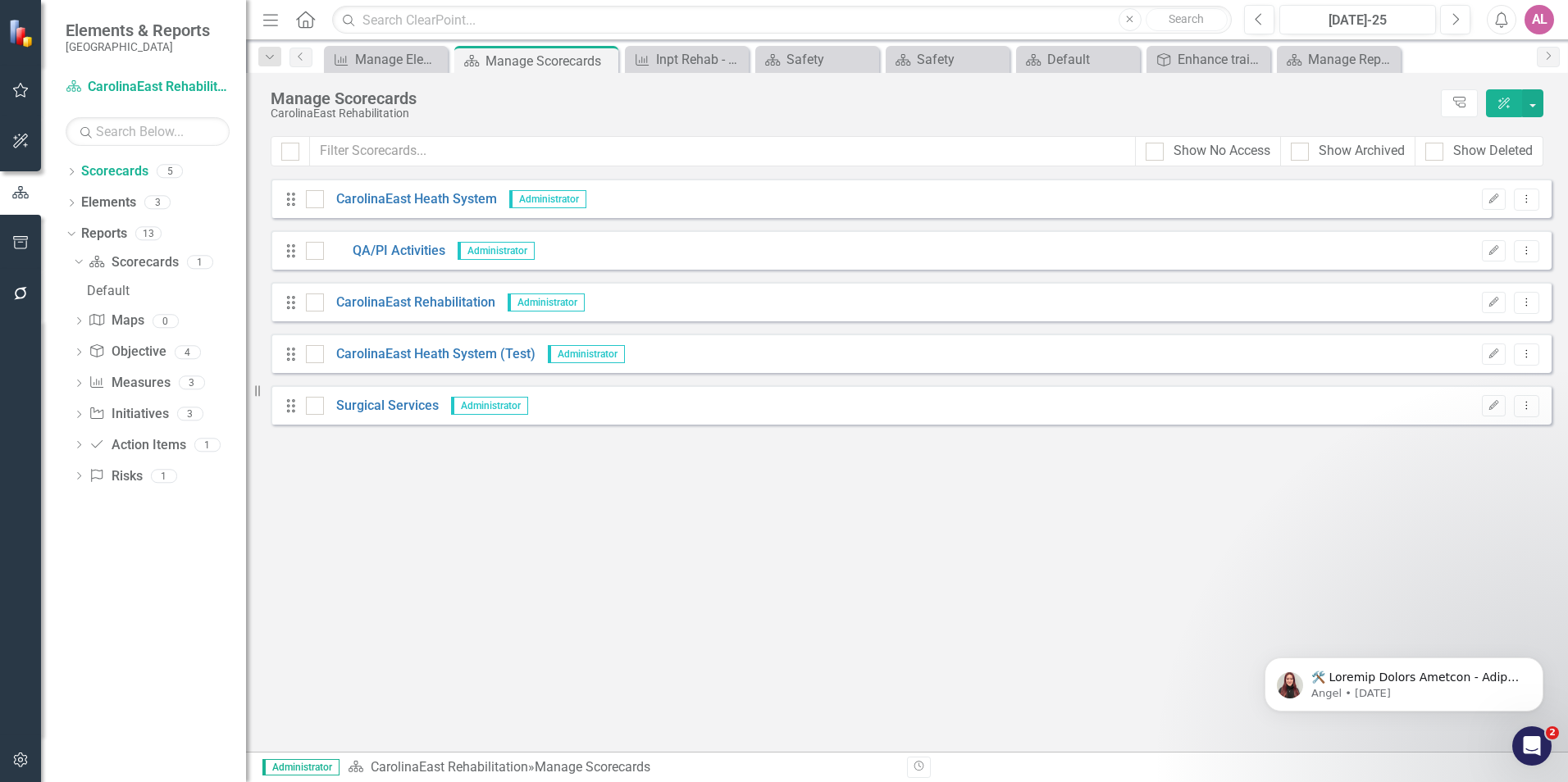
click at [1062, 632] on div "Looks like you don't have any Scorecards set up yet. Why don't you add a Scorec…" at bounding box center [911, 465] width 1281 height 573
